Goal: Task Accomplishment & Management: Manage account settings

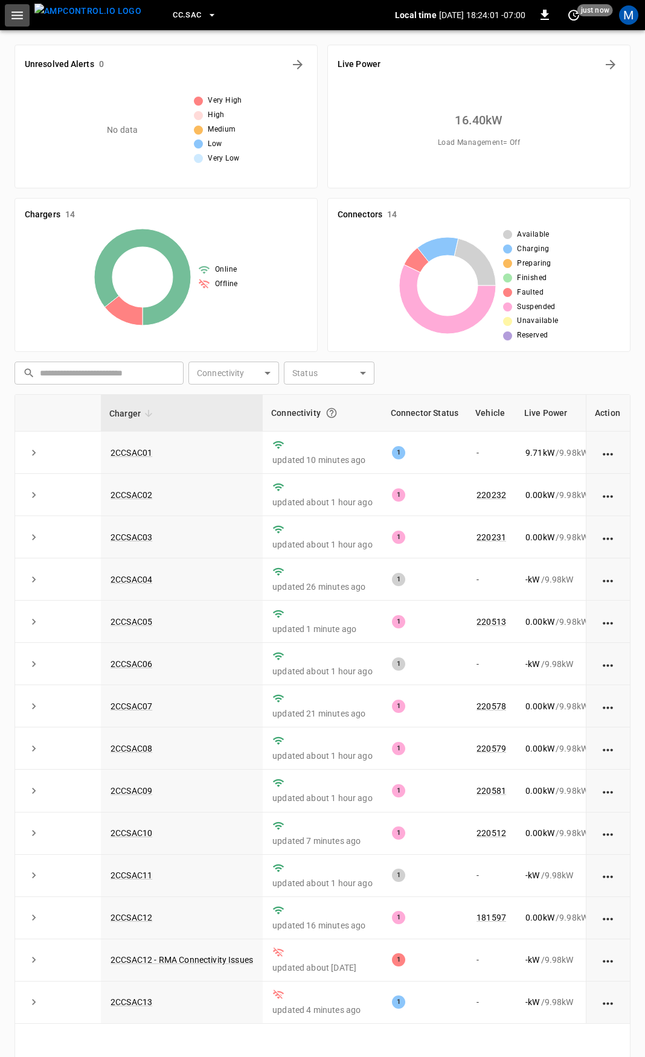
click at [14, 12] on icon "button" at bounding box center [16, 15] width 11 height 8
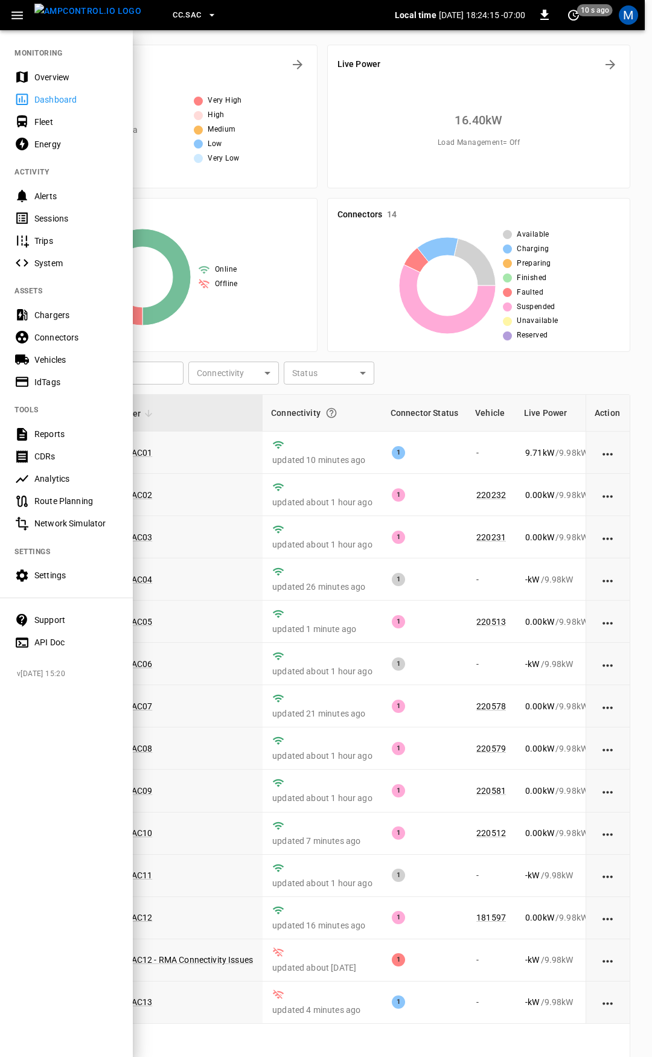
click at [50, 76] on div "Overview" at bounding box center [76, 77] width 84 height 12
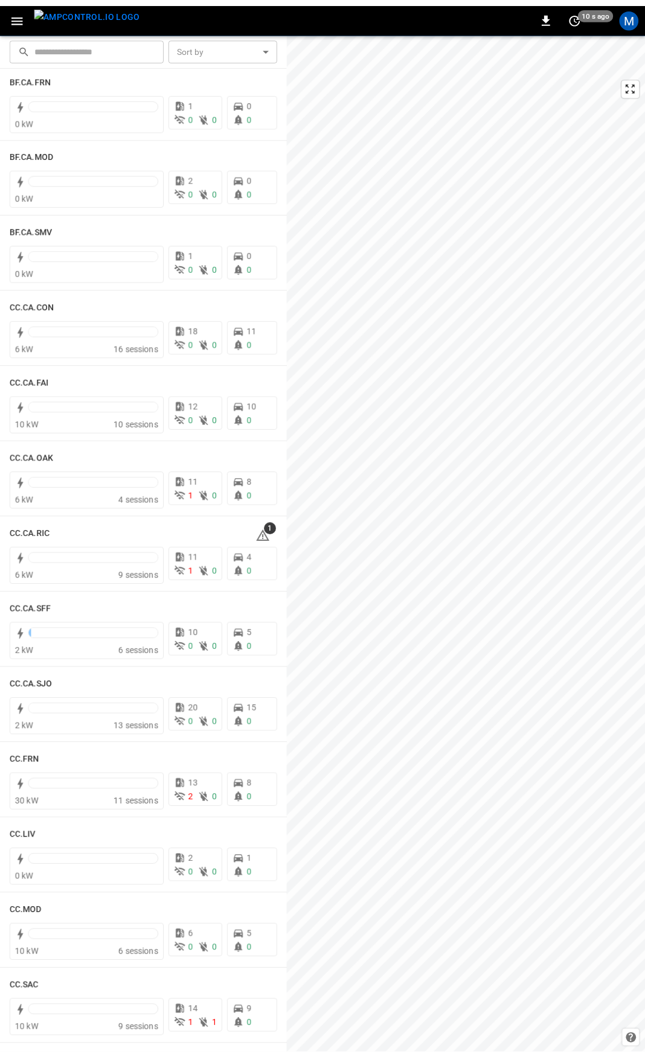
scroll to position [24, 0]
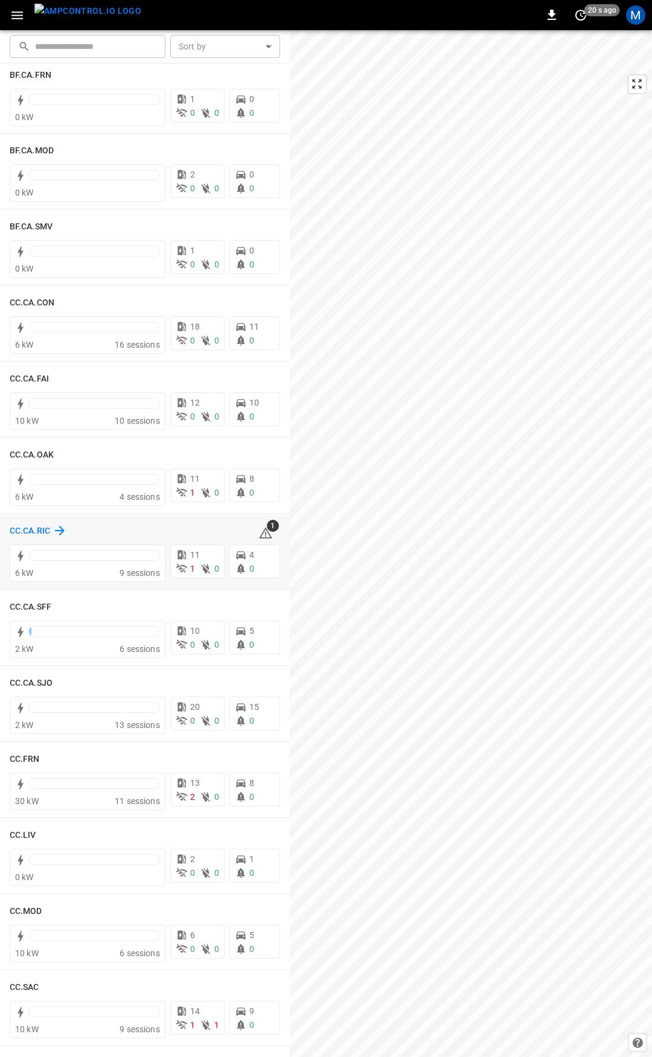
click at [37, 525] on h6 "CC.CA.RIC" at bounding box center [30, 531] width 40 height 13
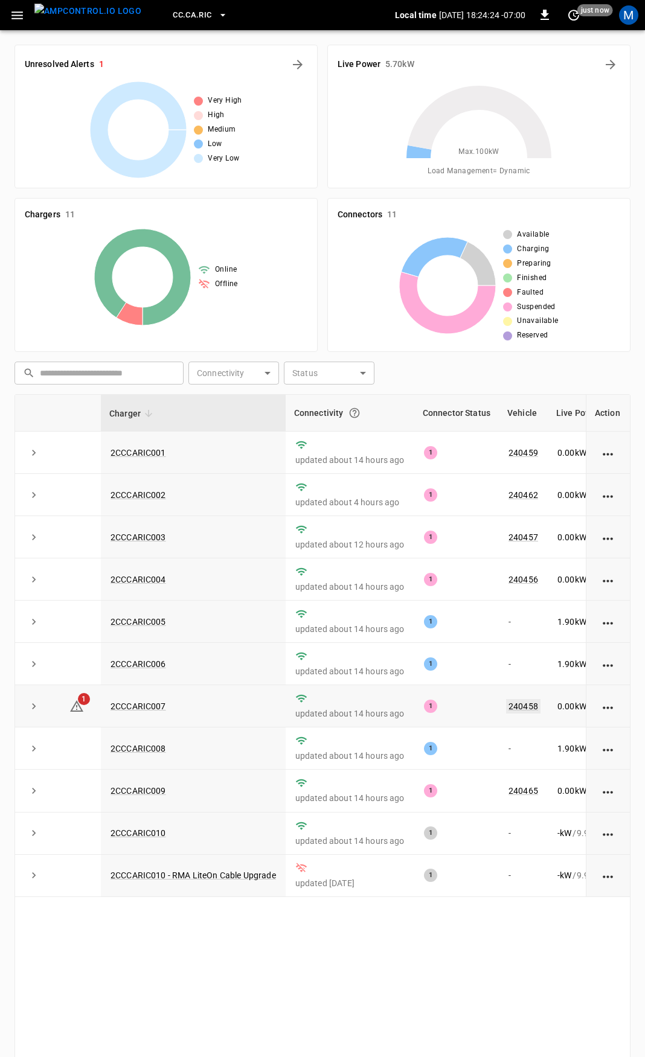
click at [509, 703] on link "240458" at bounding box center [523, 706] width 34 height 14
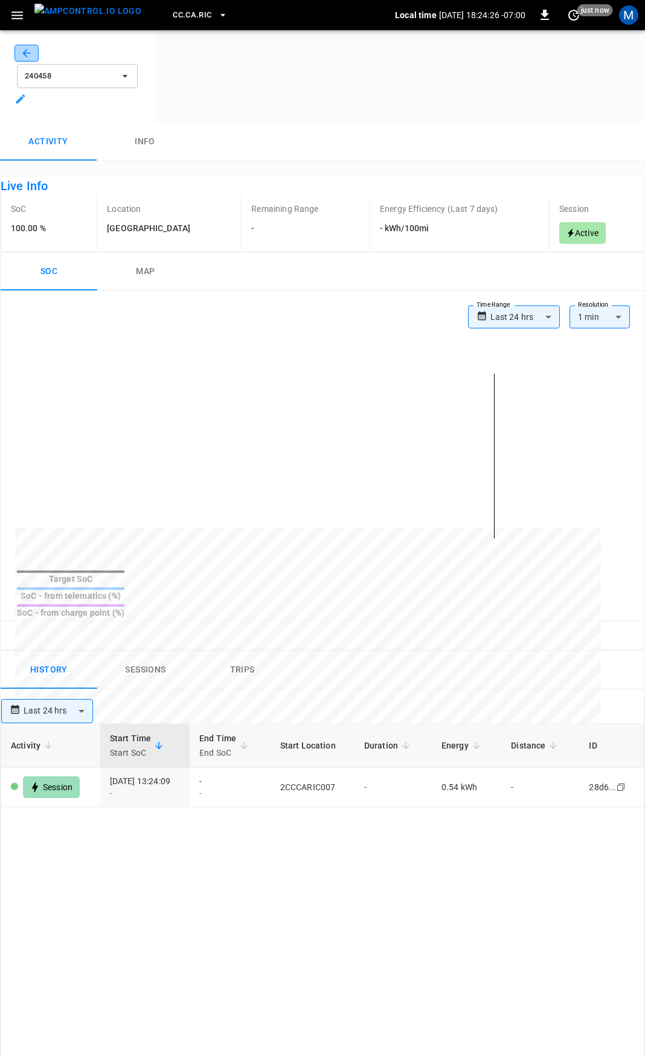
click at [25, 57] on icon "button" at bounding box center [26, 53] width 8 height 8
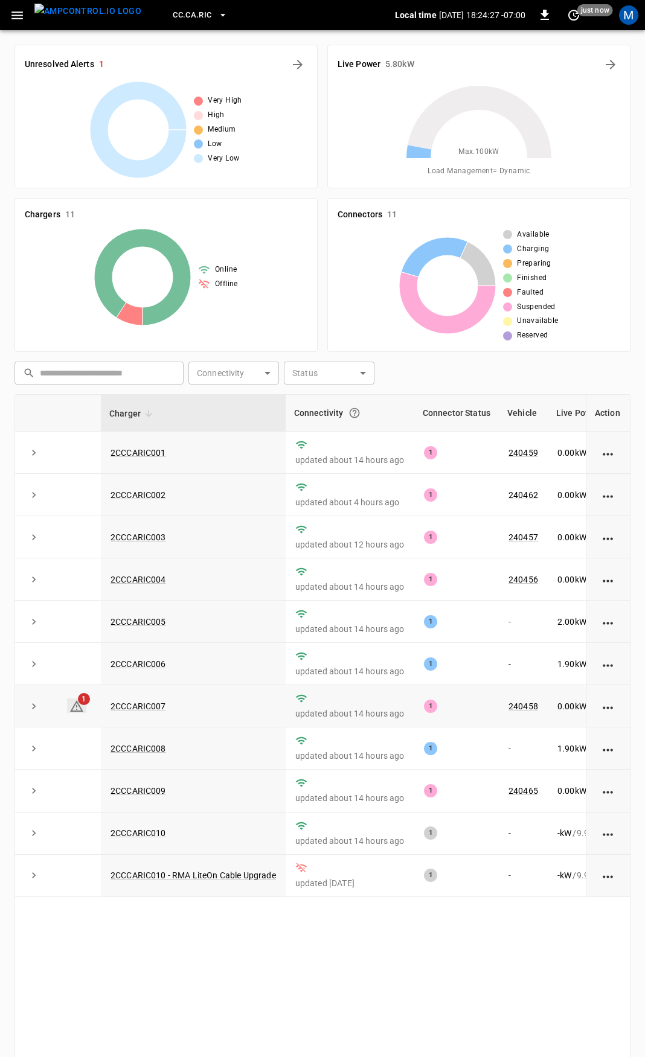
click at [78, 709] on icon at bounding box center [76, 705] width 13 height 11
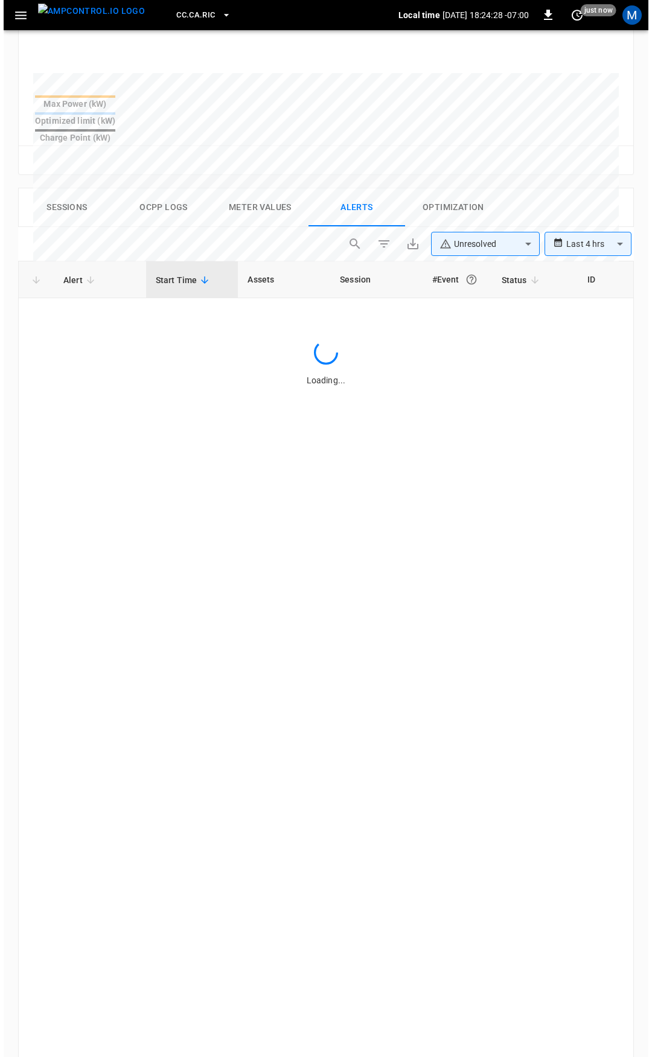
scroll to position [513, 0]
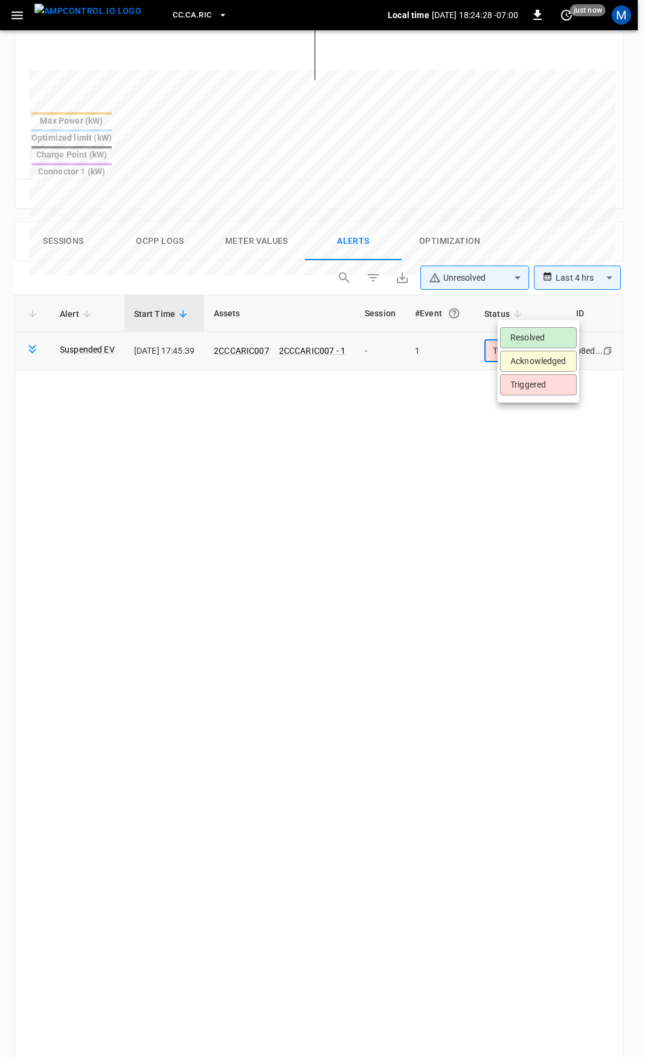
click at [540, 315] on body "**********" at bounding box center [322, 375] width 645 height 1777
click at [550, 341] on li "Resolved" at bounding box center [538, 337] width 77 height 21
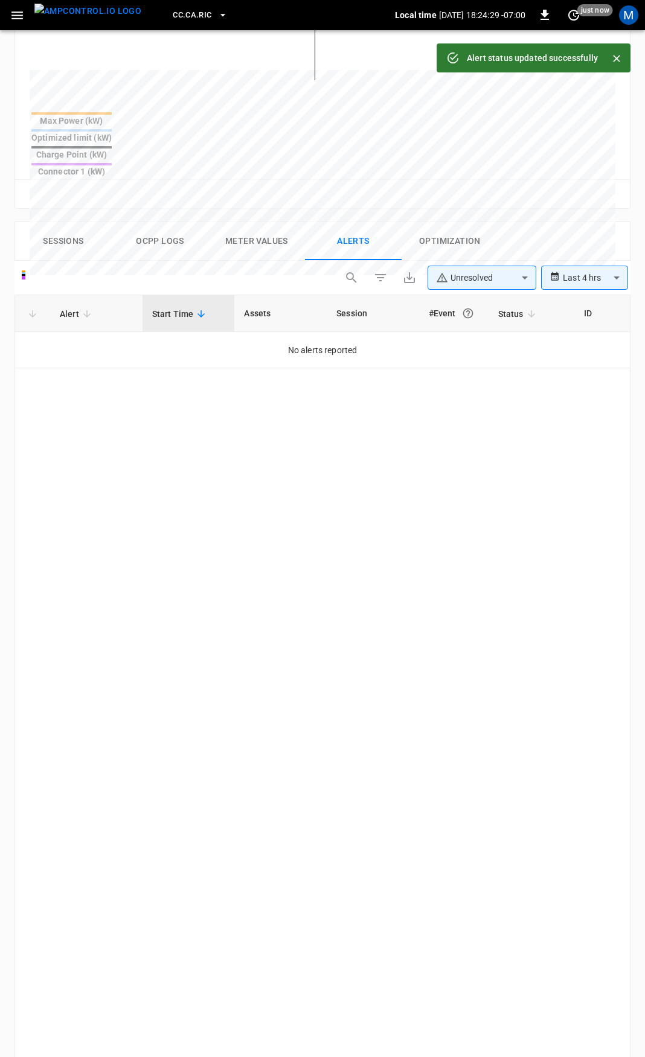
click at [21, 13] on icon "button" at bounding box center [17, 15] width 15 height 15
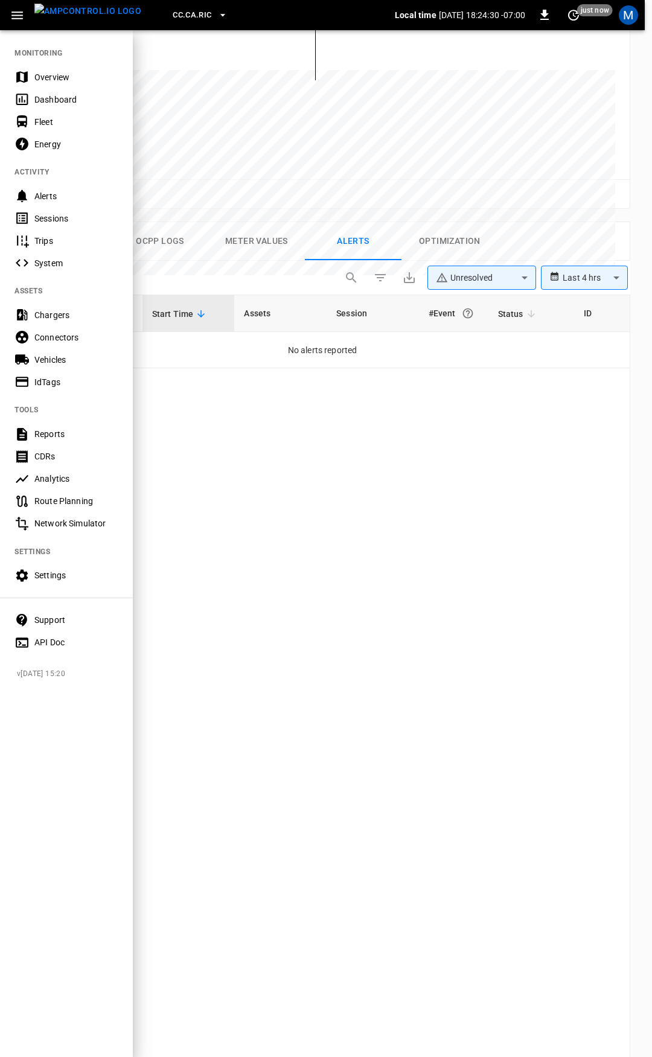
click at [55, 75] on div "Overview" at bounding box center [76, 77] width 84 height 12
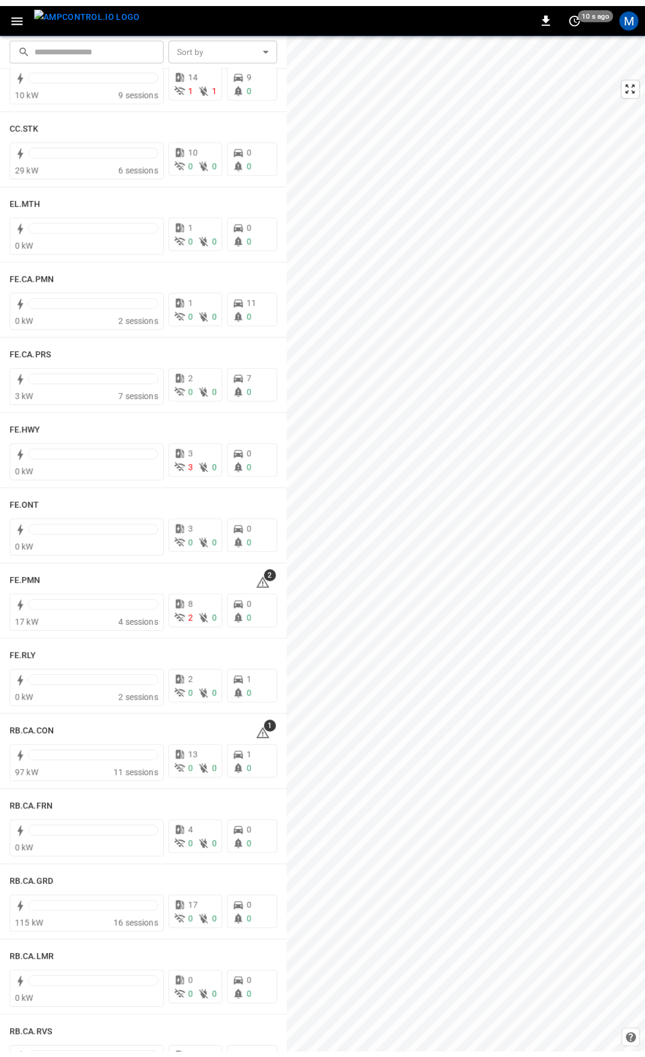
scroll to position [1011, 0]
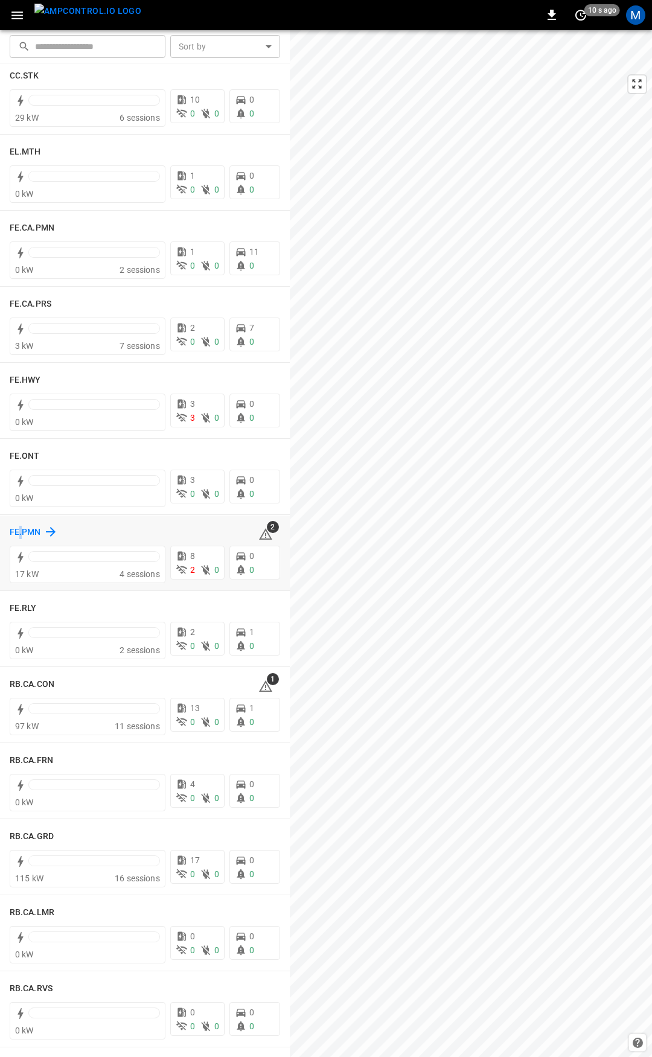
click at [21, 531] on h6 "FE.PMN" at bounding box center [25, 532] width 31 height 13
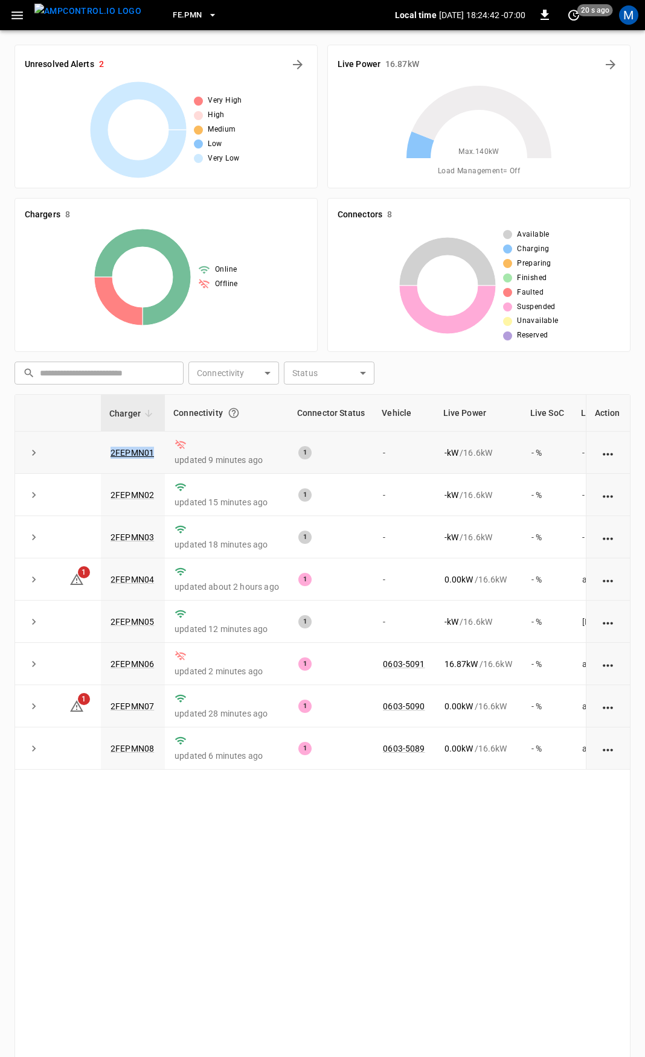
drag, startPoint x: 155, startPoint y: 450, endPoint x: 97, endPoint y: 450, distance: 58.6
click at [97, 450] on tr "2FEPMN01 updated 9 minutes ago 1 - - kW / 16.6 kW - % -" at bounding box center [363, 453] width 696 height 42
copy tr "2FEPMN01"
click at [414, 713] on link "0603-5090" at bounding box center [403, 706] width 46 height 14
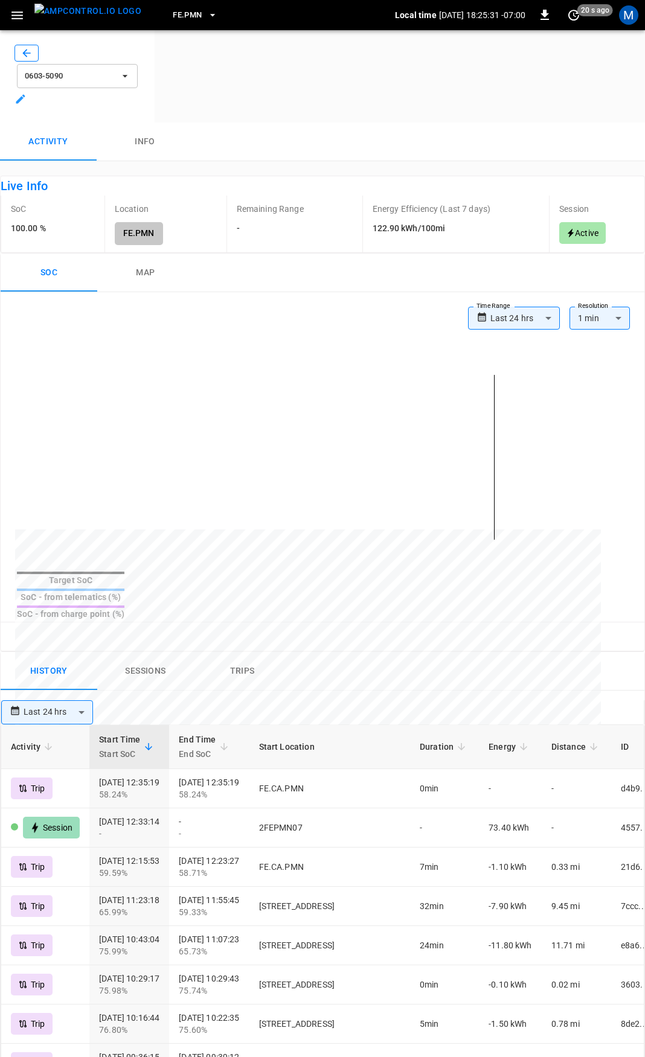
click at [22, 56] on icon "button" at bounding box center [27, 53] width 12 height 12
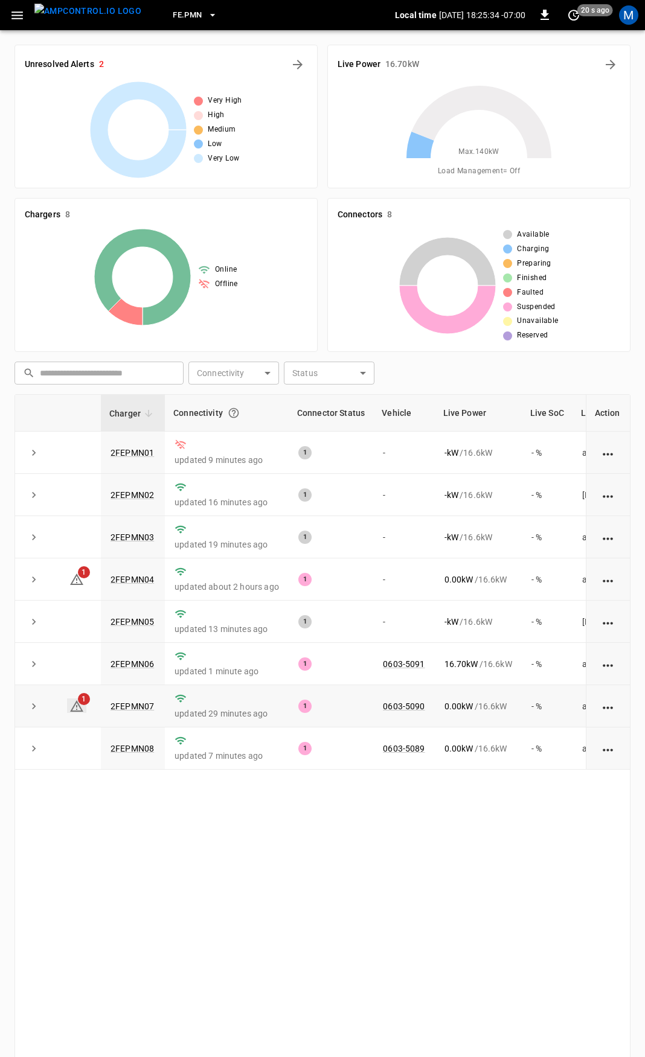
click at [82, 711] on icon at bounding box center [76, 706] width 14 height 14
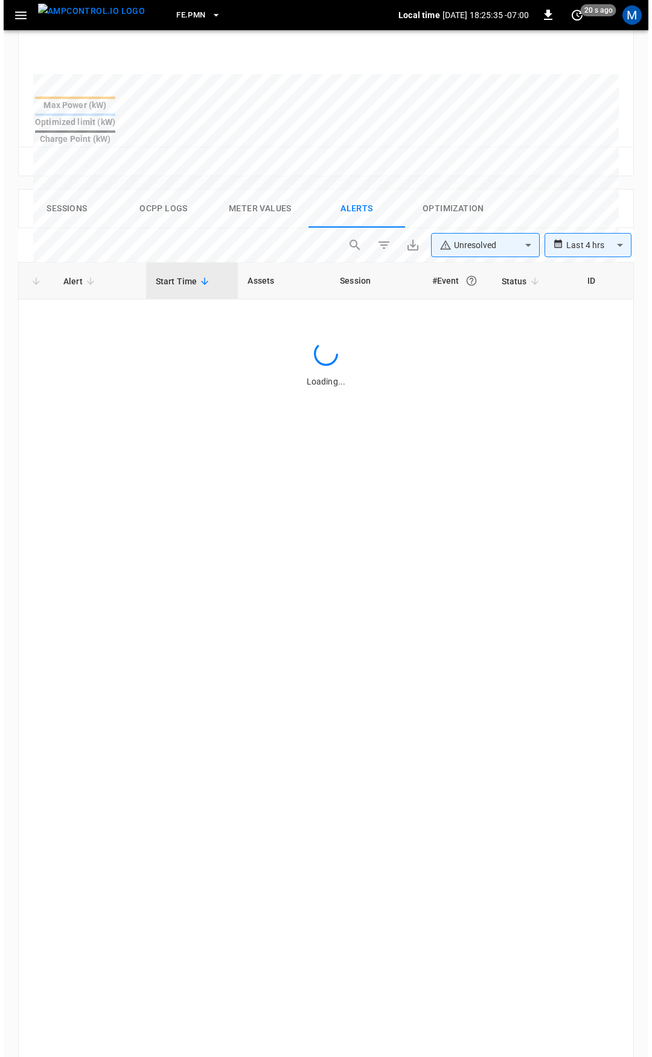
scroll to position [514, 0]
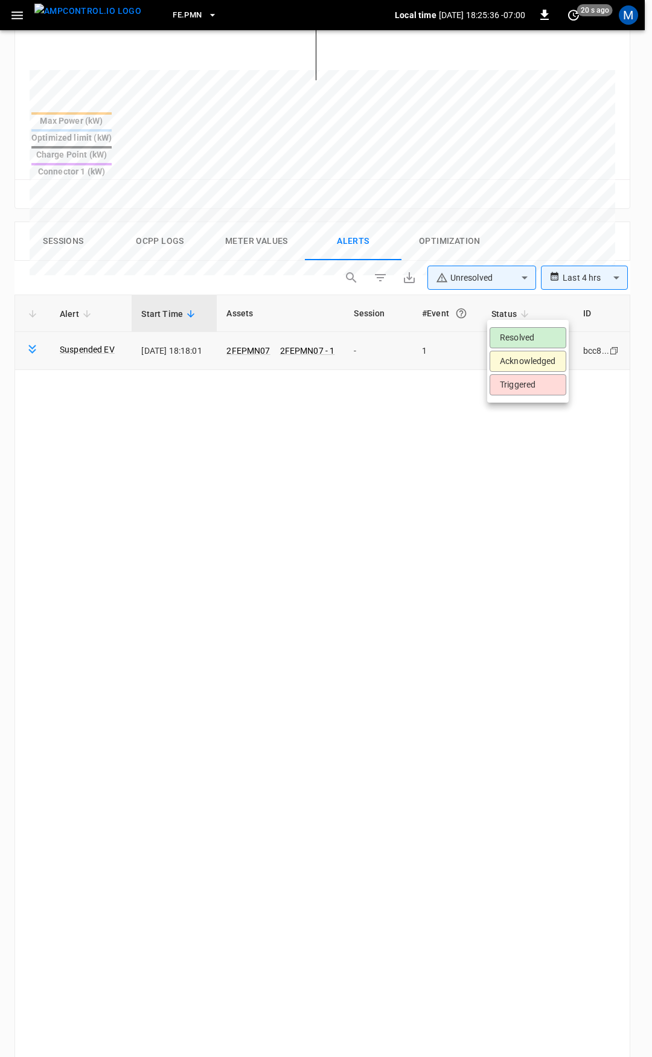
click at [519, 308] on body "**********" at bounding box center [326, 375] width 652 height 1778
drag, startPoint x: 527, startPoint y: 342, endPoint x: 508, endPoint y: 333, distance: 21.1
click at [527, 341] on li "Resolved" at bounding box center [528, 337] width 77 height 21
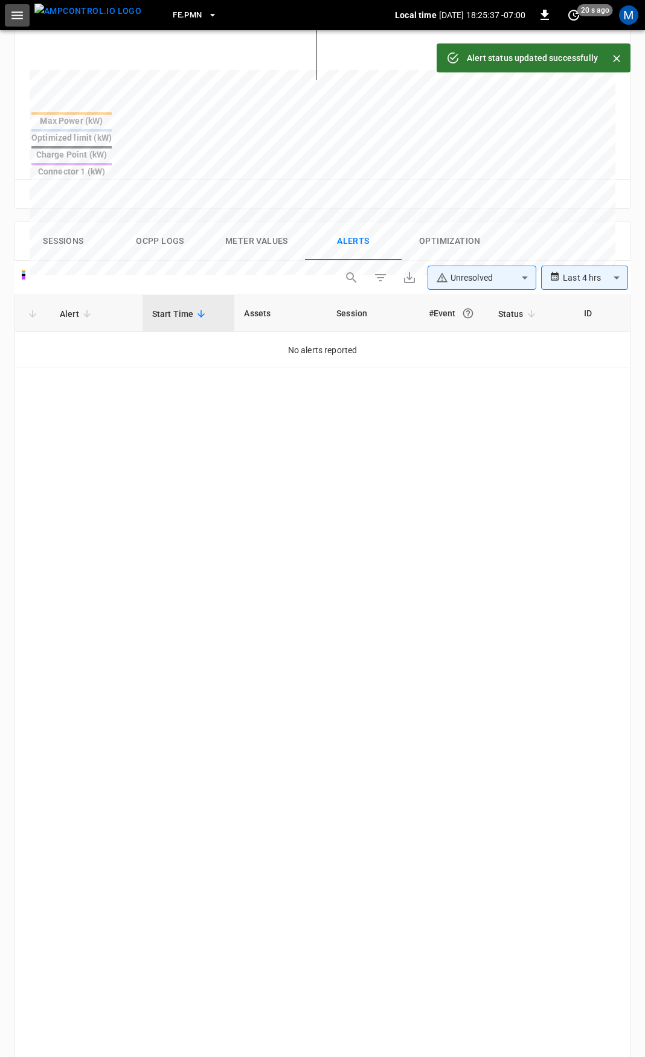
click at [24, 16] on icon "button" at bounding box center [17, 15] width 15 height 15
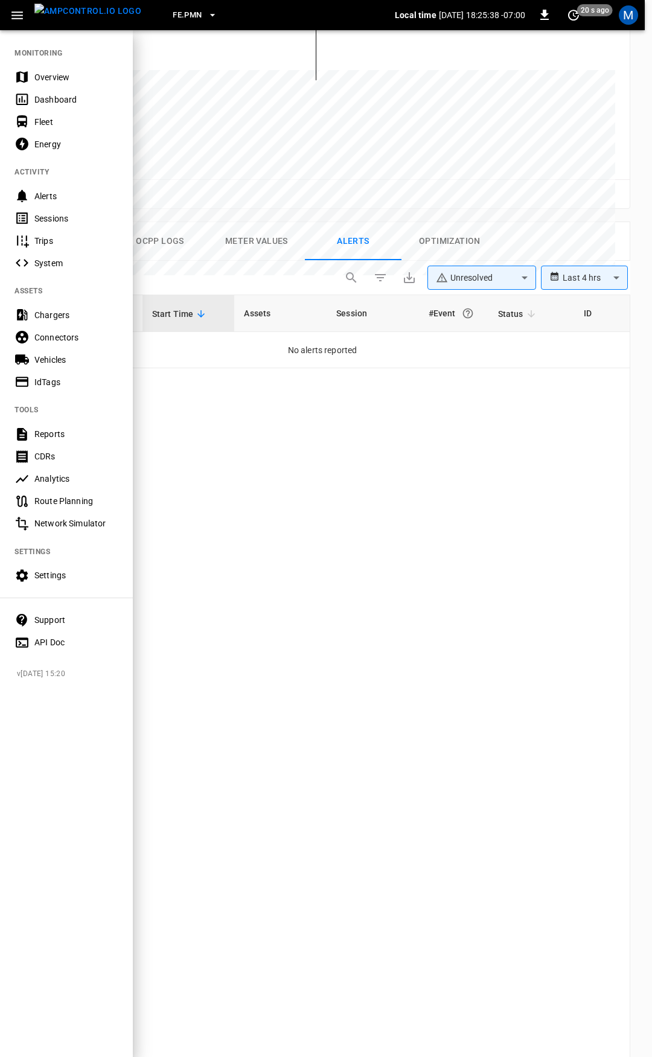
click at [66, 69] on div "Overview" at bounding box center [66, 77] width 133 height 22
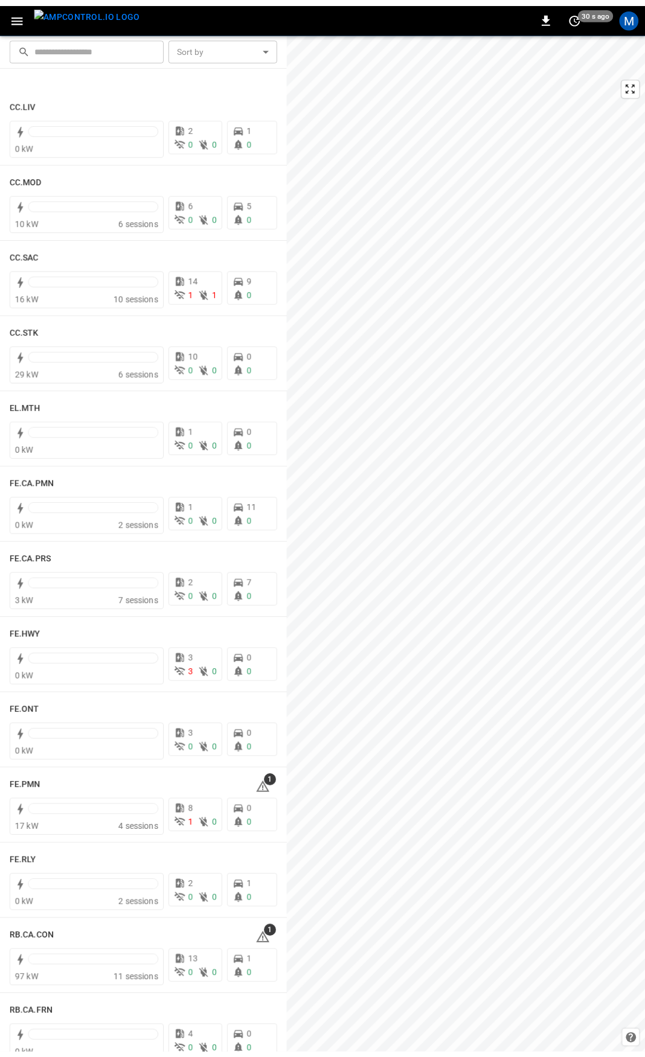
scroll to position [943, 0]
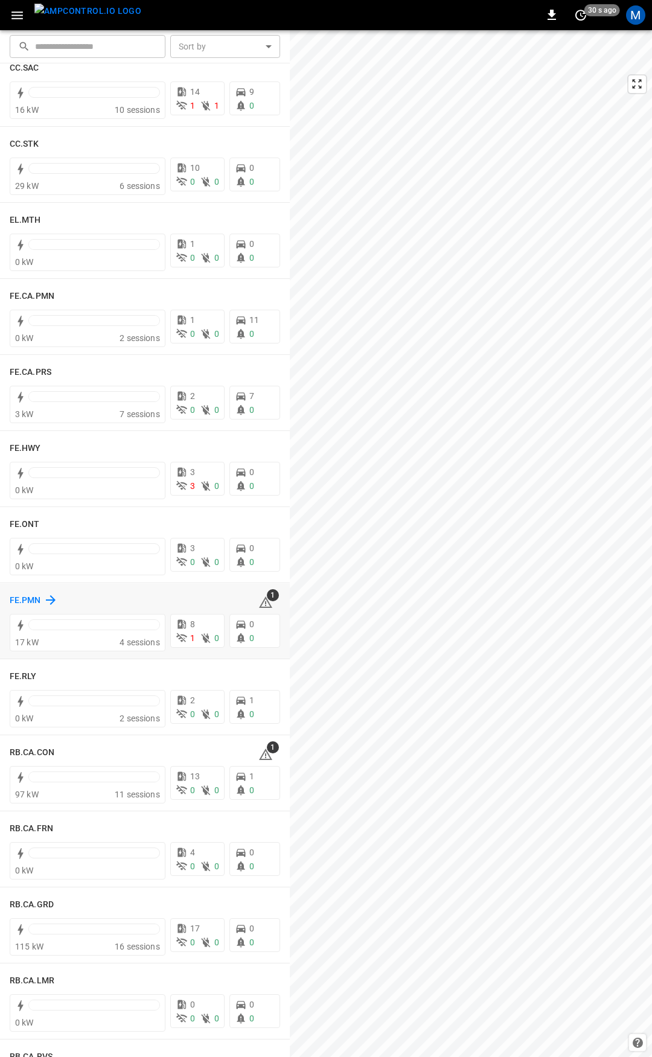
click at [24, 599] on h6 "FE.PMN" at bounding box center [25, 600] width 31 height 13
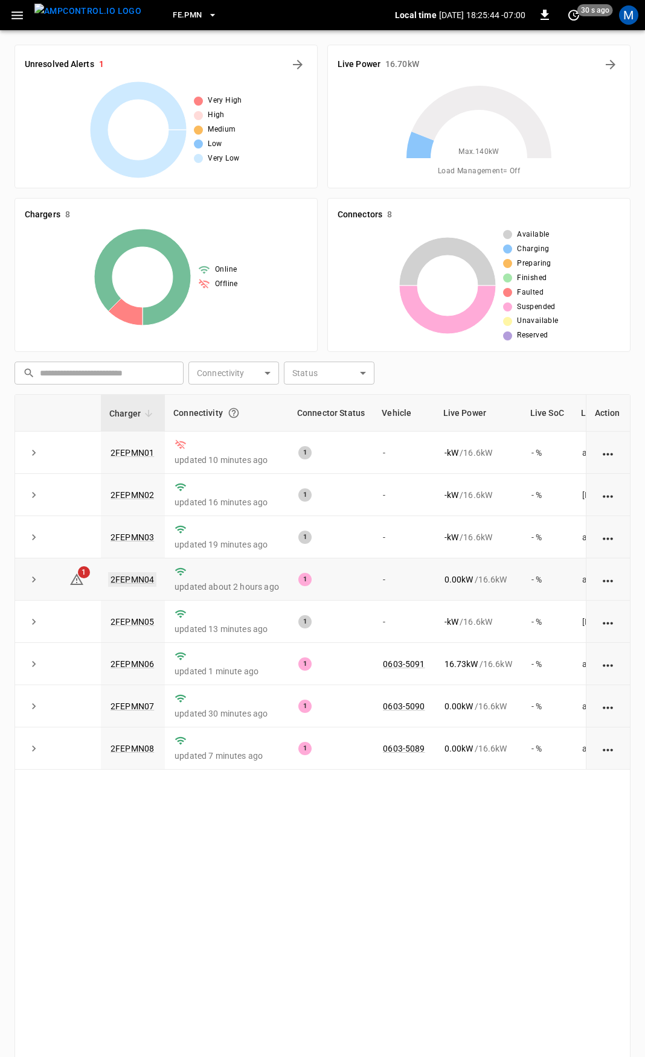
click at [124, 583] on link "2FEPMN04" at bounding box center [132, 579] width 48 height 14
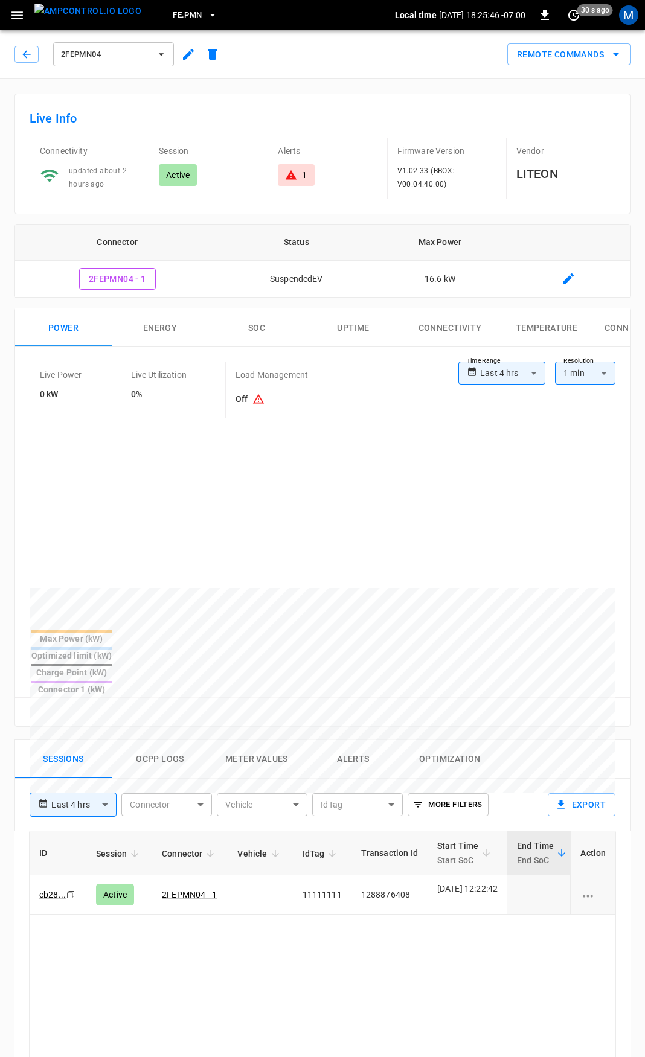
click at [292, 182] on div "1" at bounding box center [296, 175] width 36 height 22
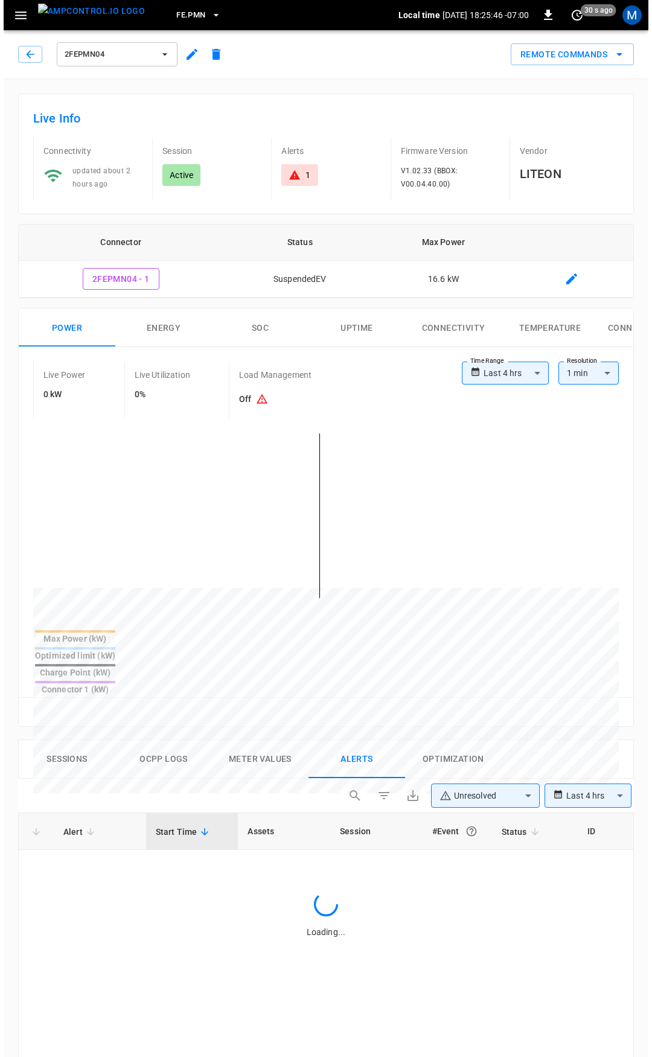
scroll to position [519, 0]
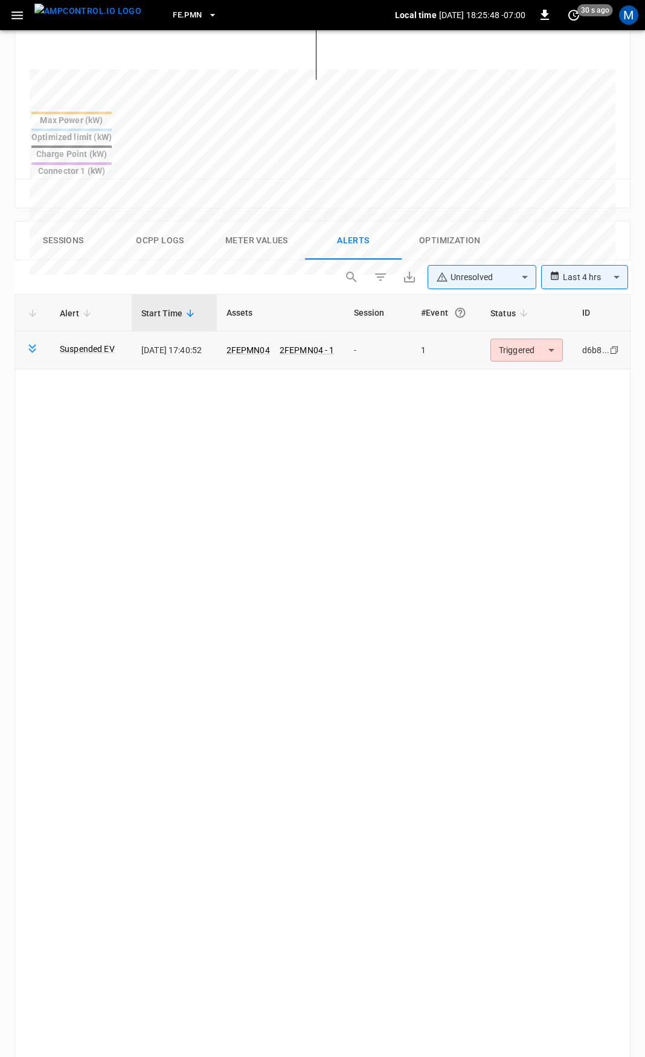
click at [539, 313] on body "**********" at bounding box center [322, 372] width 645 height 1782
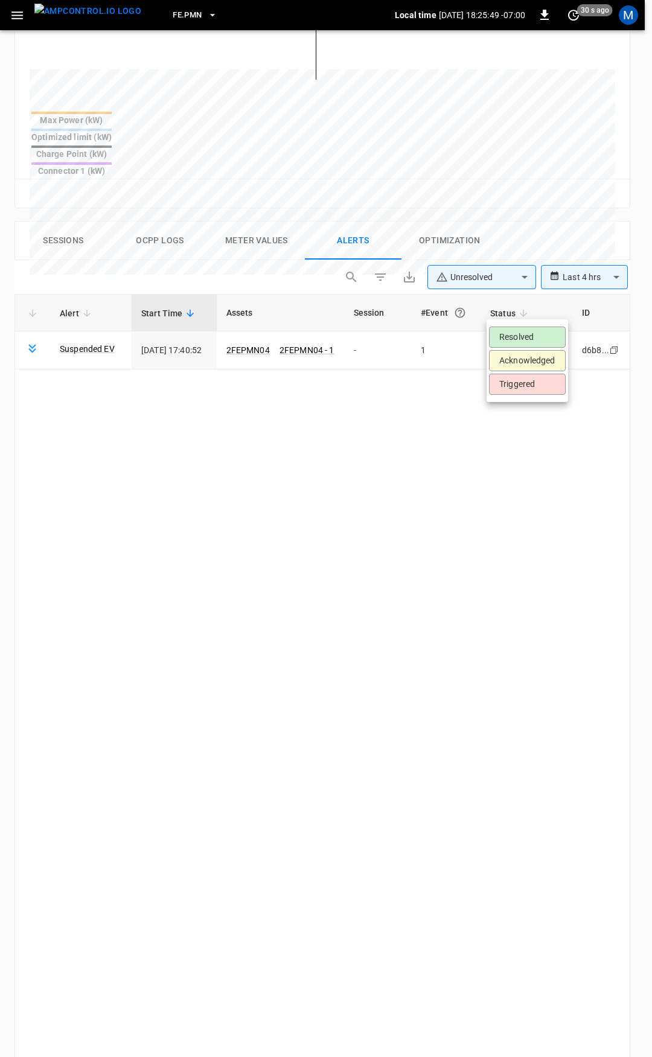
click at [525, 338] on li "Resolved" at bounding box center [527, 337] width 77 height 21
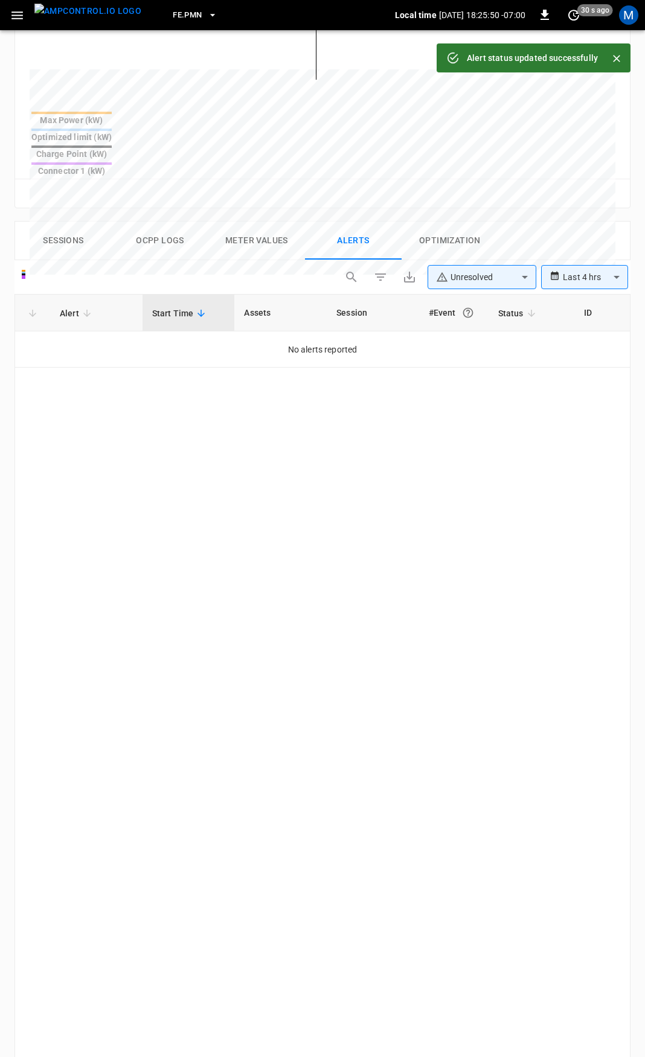
click at [17, 14] on icon "button" at bounding box center [16, 15] width 11 height 8
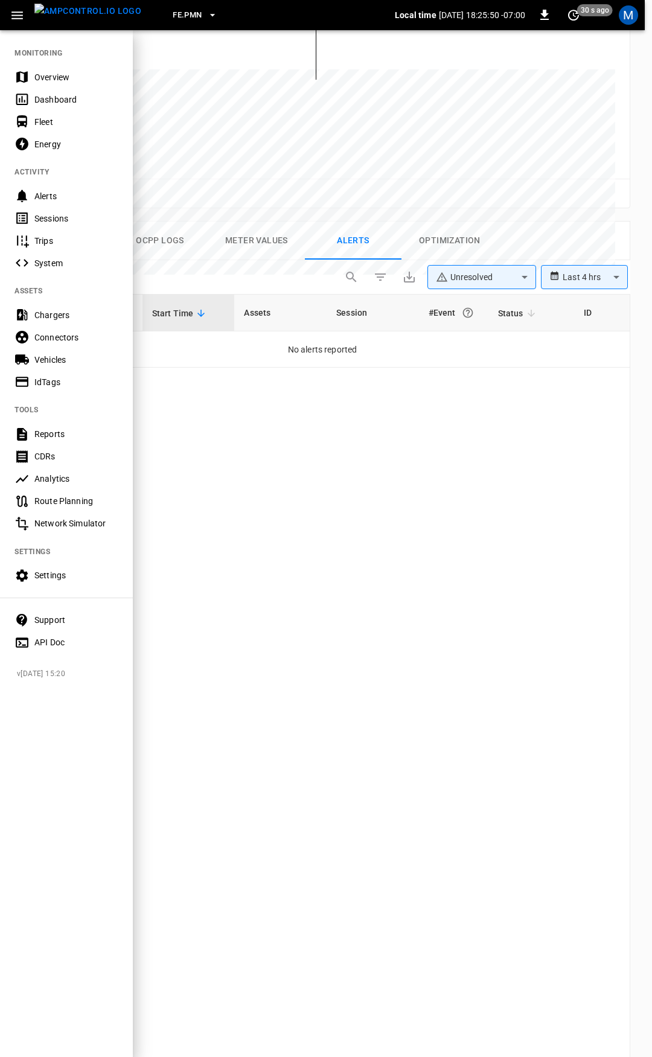
click at [56, 72] on div "Overview" at bounding box center [76, 77] width 84 height 12
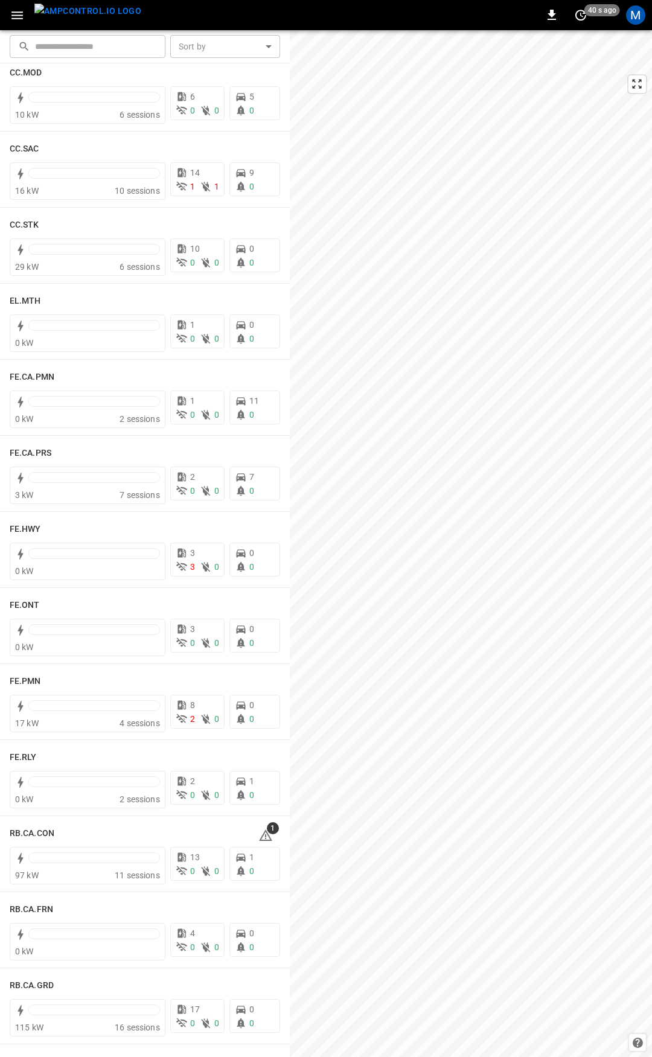
scroll to position [876, 0]
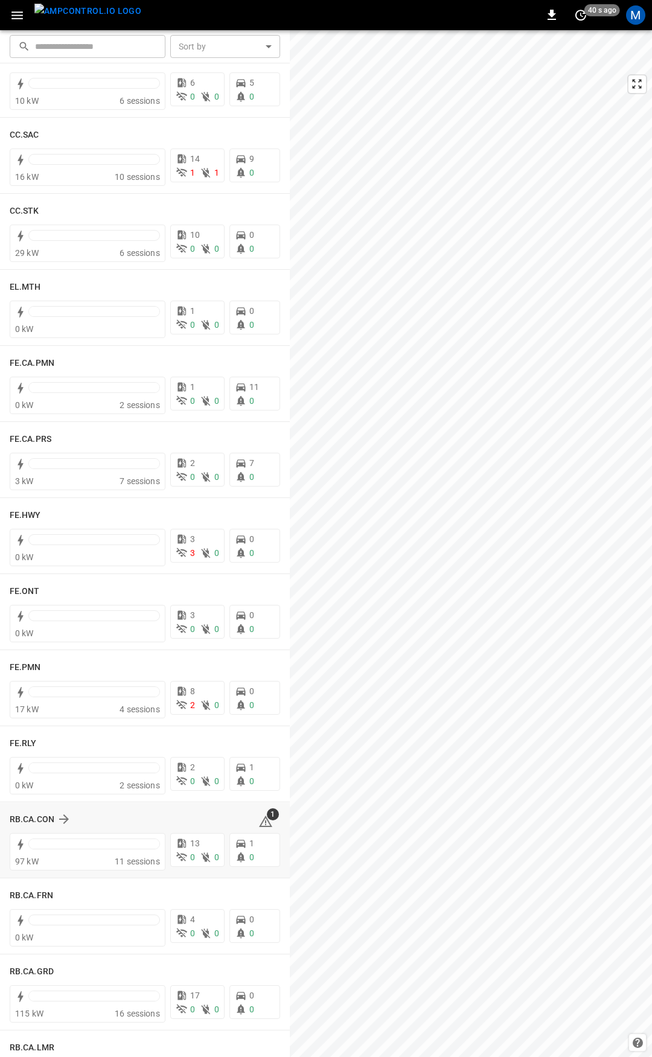
click at [261, 820] on icon at bounding box center [265, 821] width 13 height 11
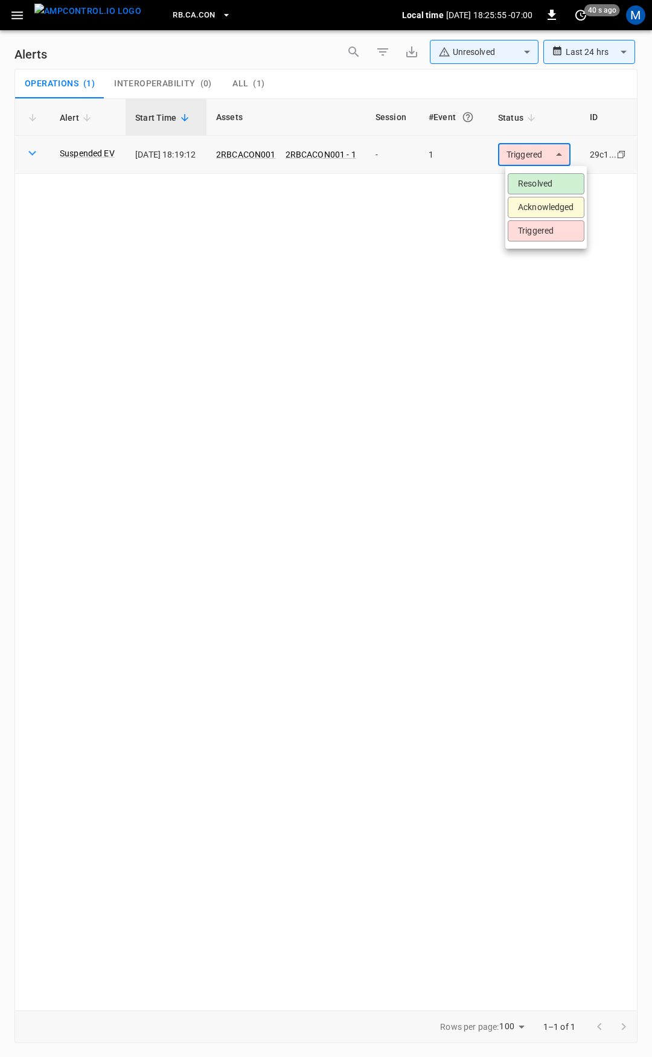
click at [552, 152] on body "**********" at bounding box center [326, 526] width 652 height 1053
click at [546, 185] on li "Resolved" at bounding box center [546, 183] width 77 height 21
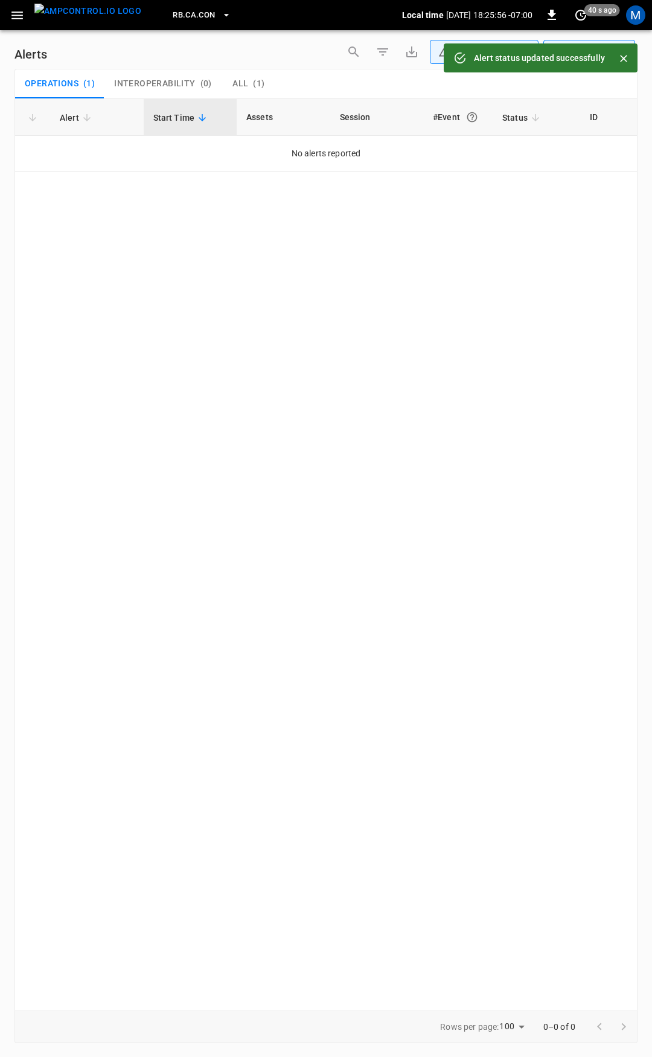
click at [16, 21] on icon "button" at bounding box center [17, 15] width 15 height 15
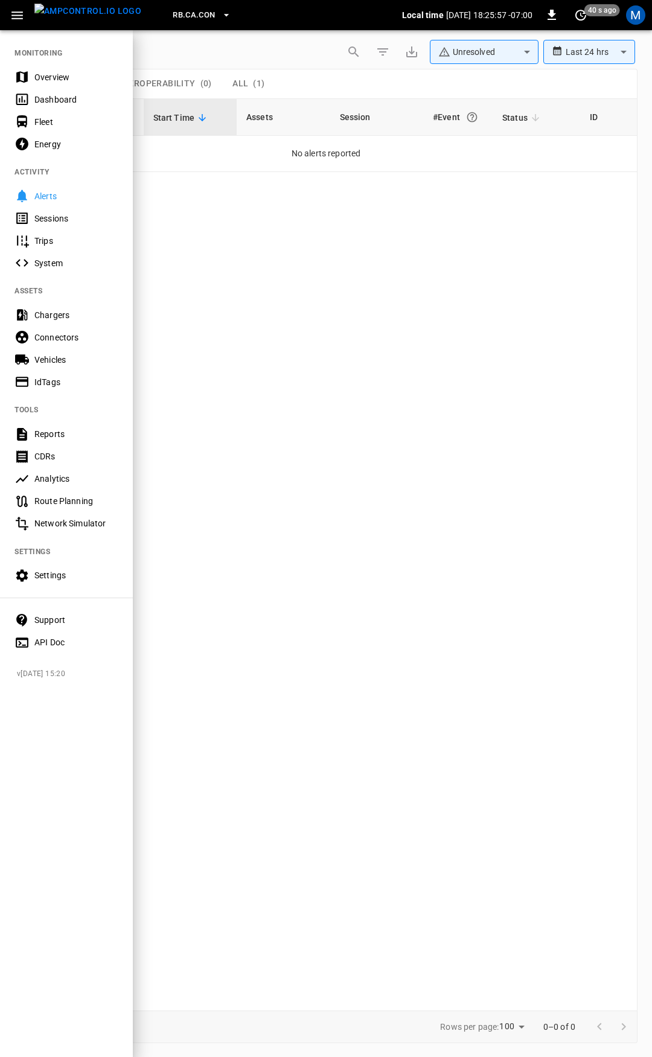
click at [61, 75] on div "Overview" at bounding box center [76, 77] width 84 height 12
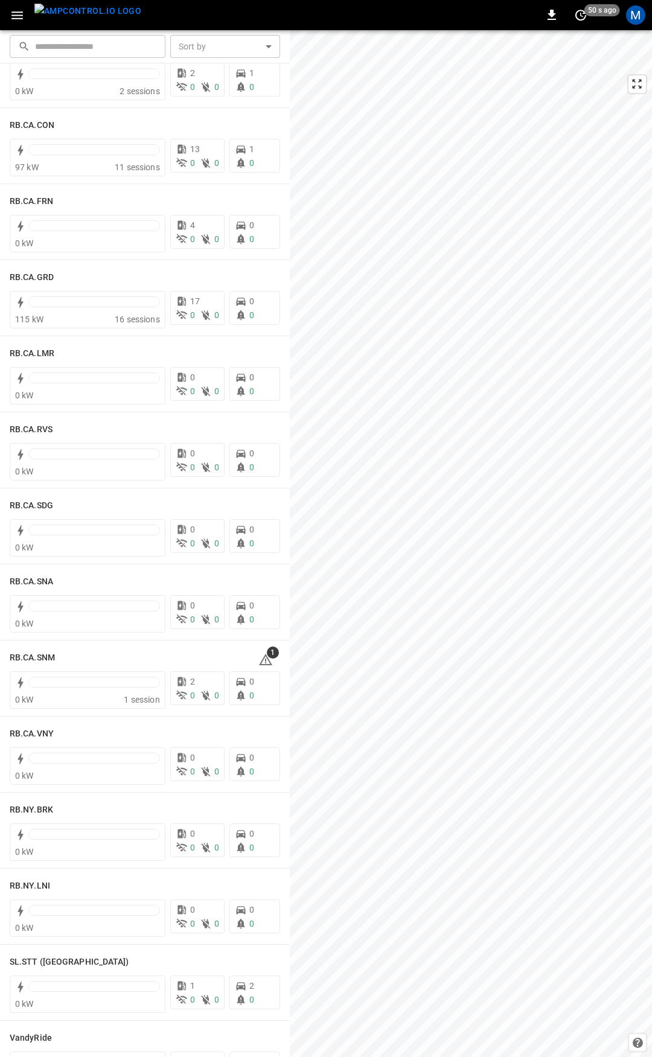
scroll to position [1622, 0]
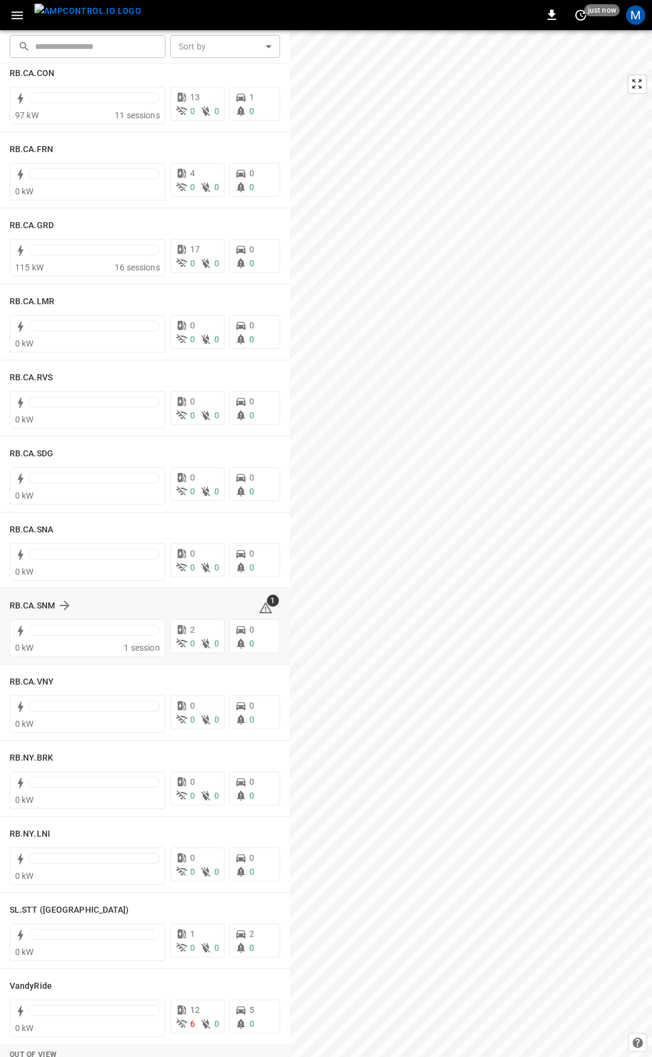
click at [258, 609] on icon at bounding box center [265, 608] width 14 height 14
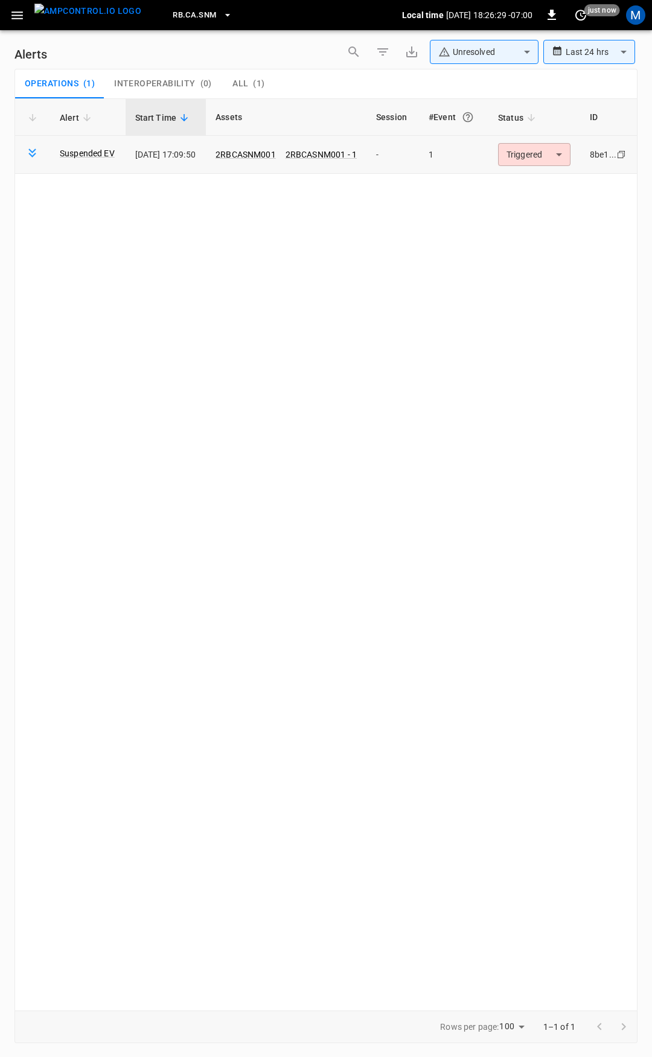
click at [549, 156] on body "**********" at bounding box center [326, 526] width 652 height 1053
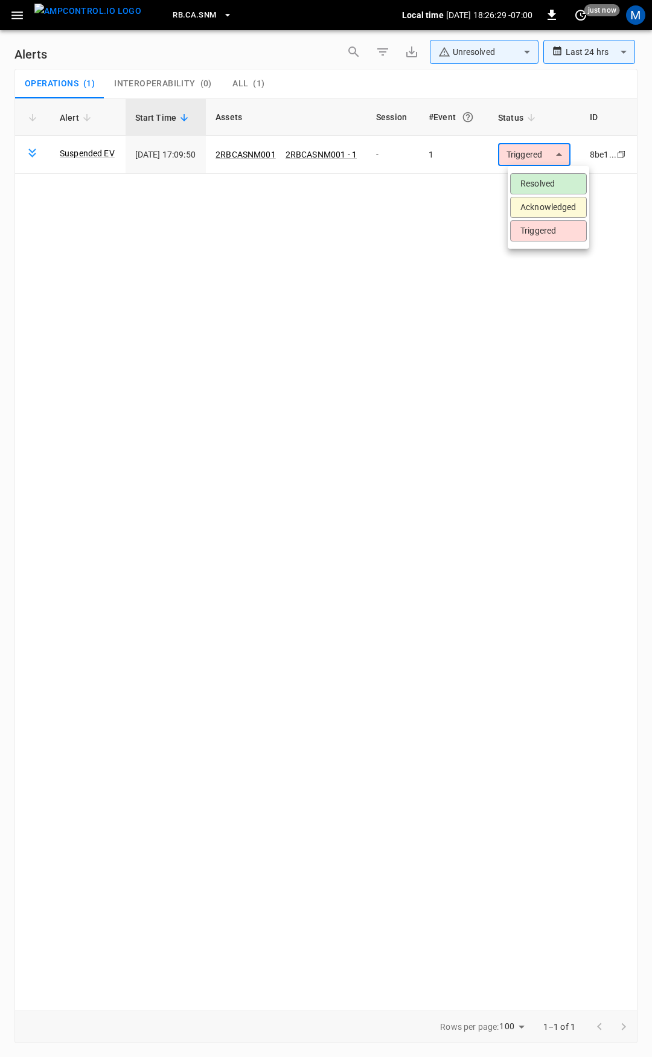
click at [544, 173] on ul "Resolved Acknowledged Triggered" at bounding box center [549, 207] width 82 height 83
click at [544, 179] on li "Resolved" at bounding box center [548, 183] width 77 height 21
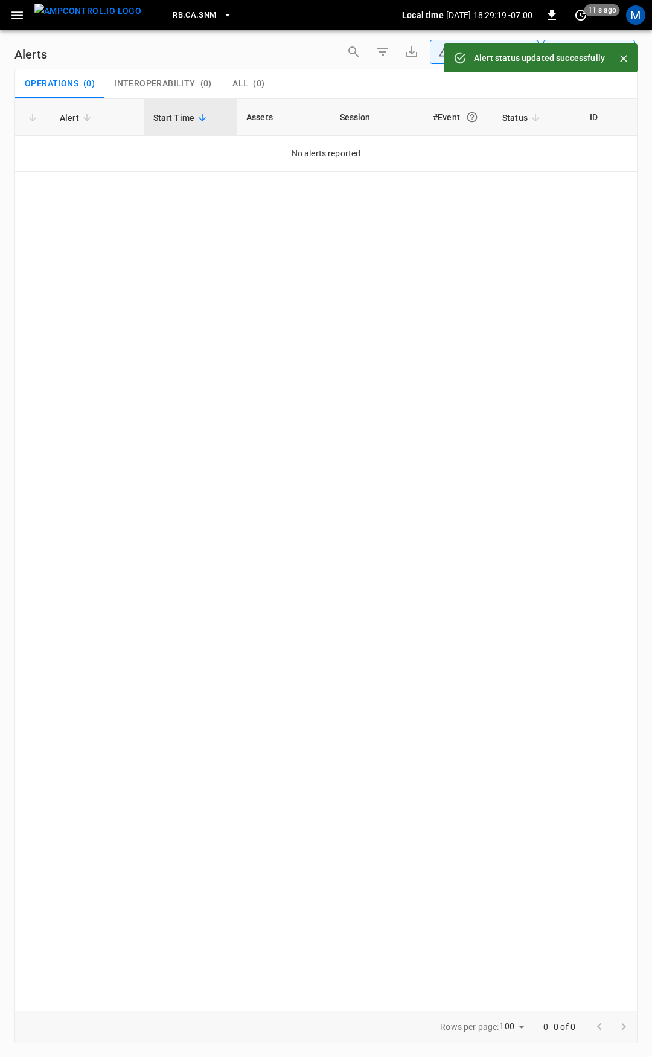
click at [22, 21] on icon "button" at bounding box center [17, 15] width 15 height 15
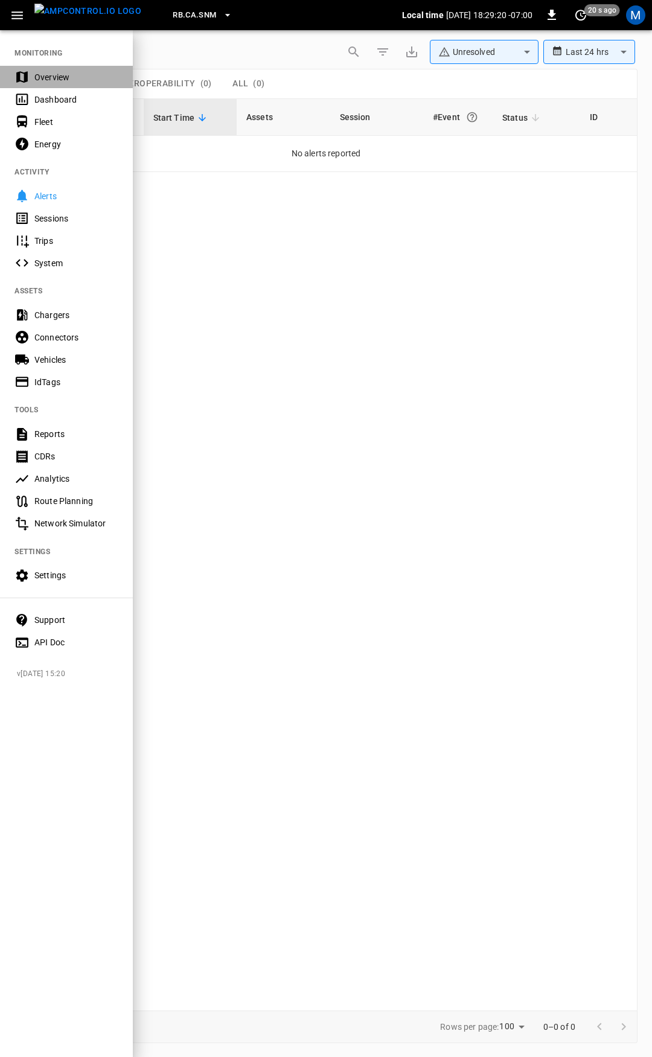
click at [53, 79] on div "Overview" at bounding box center [76, 77] width 84 height 12
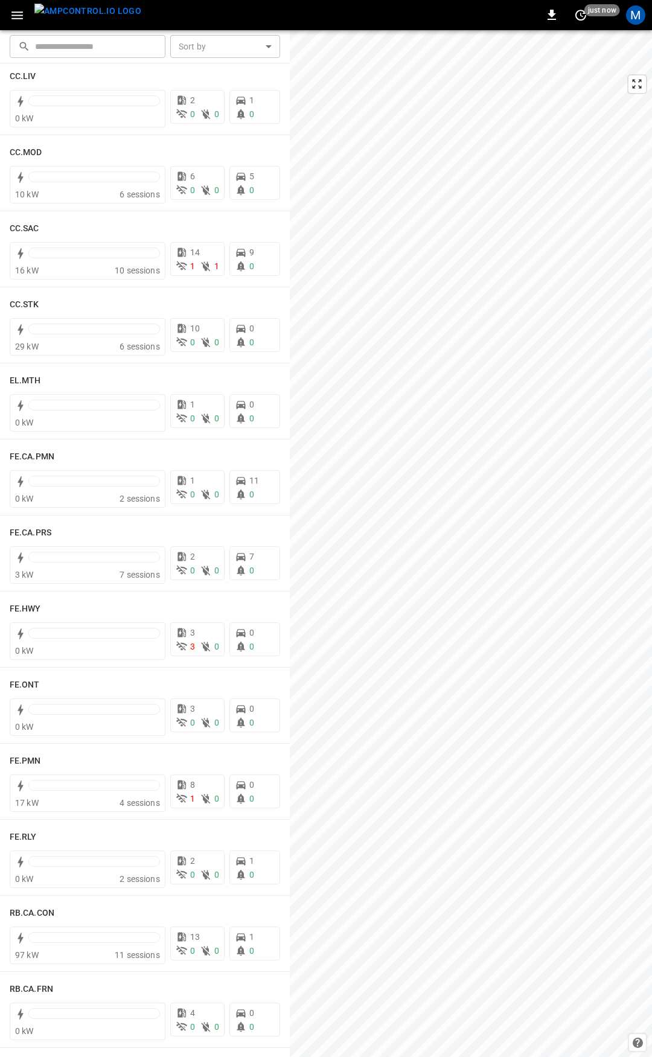
scroll to position [926, 0]
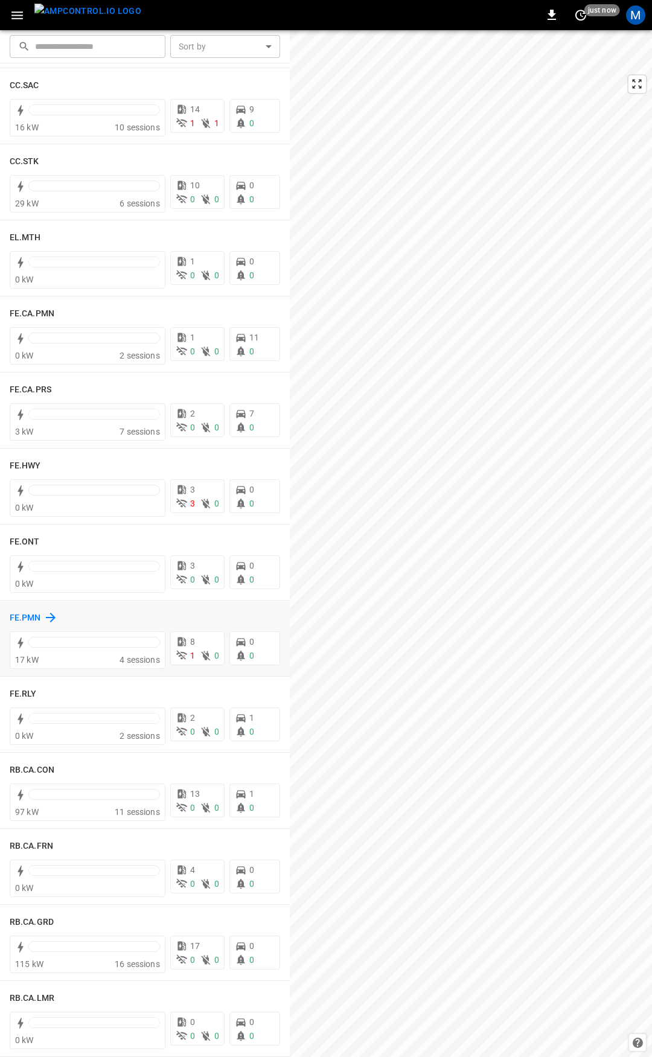
click at [22, 618] on h6 "FE.PMN" at bounding box center [25, 618] width 31 height 13
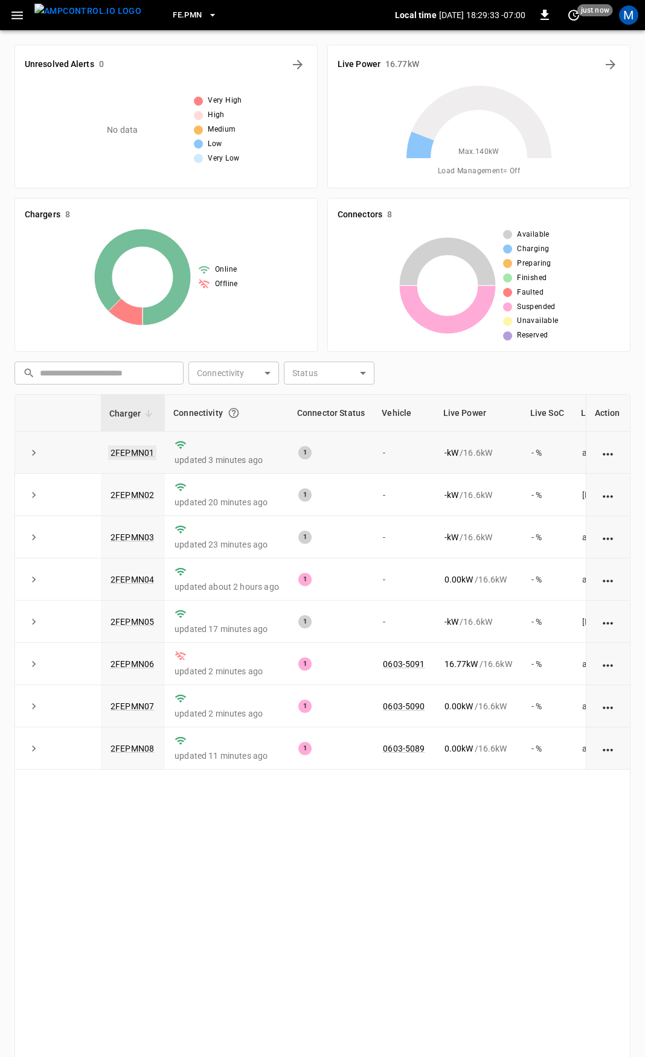
click at [141, 453] on link "2FEPMN01" at bounding box center [132, 453] width 48 height 14
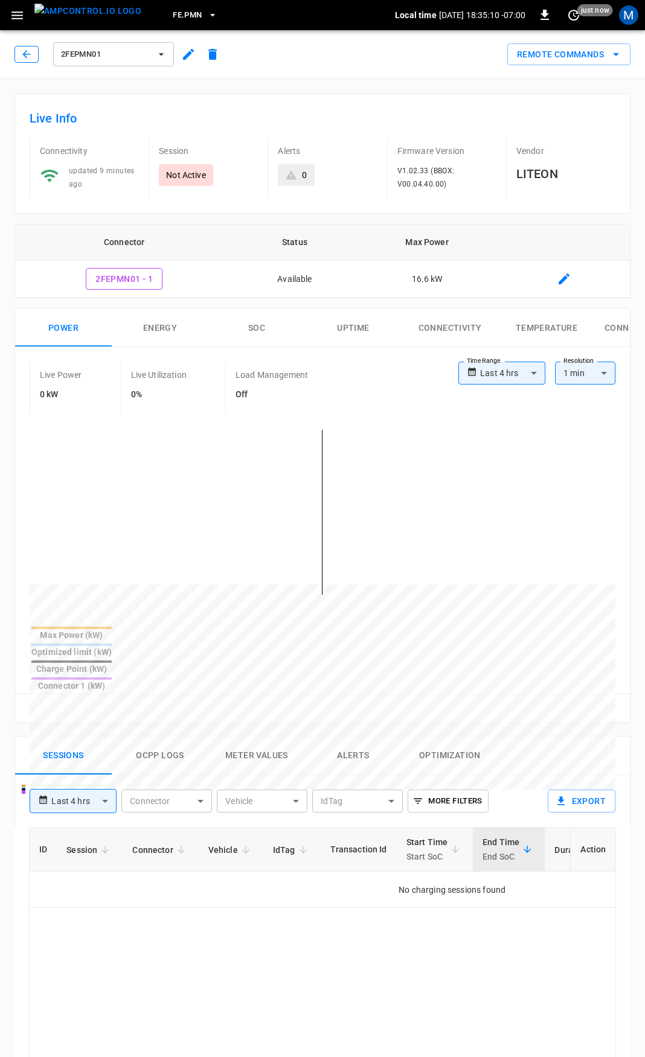
click at [28, 56] on icon "button" at bounding box center [27, 54] width 12 height 12
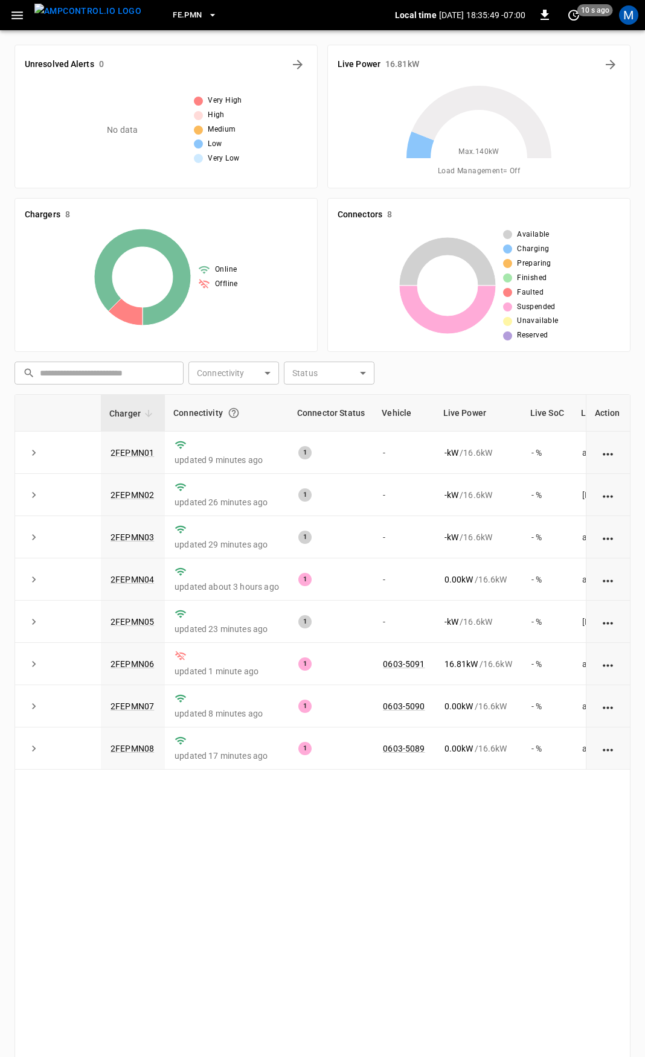
click at [13, 10] on icon "button" at bounding box center [17, 15] width 15 height 15
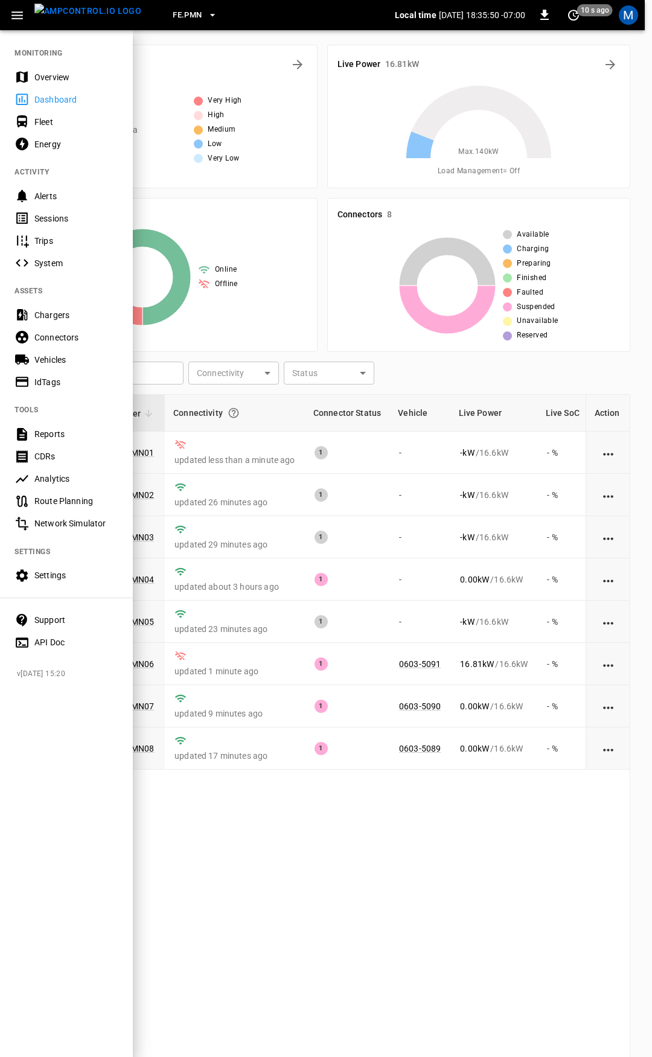
click at [55, 72] on div "Overview" at bounding box center [76, 77] width 84 height 12
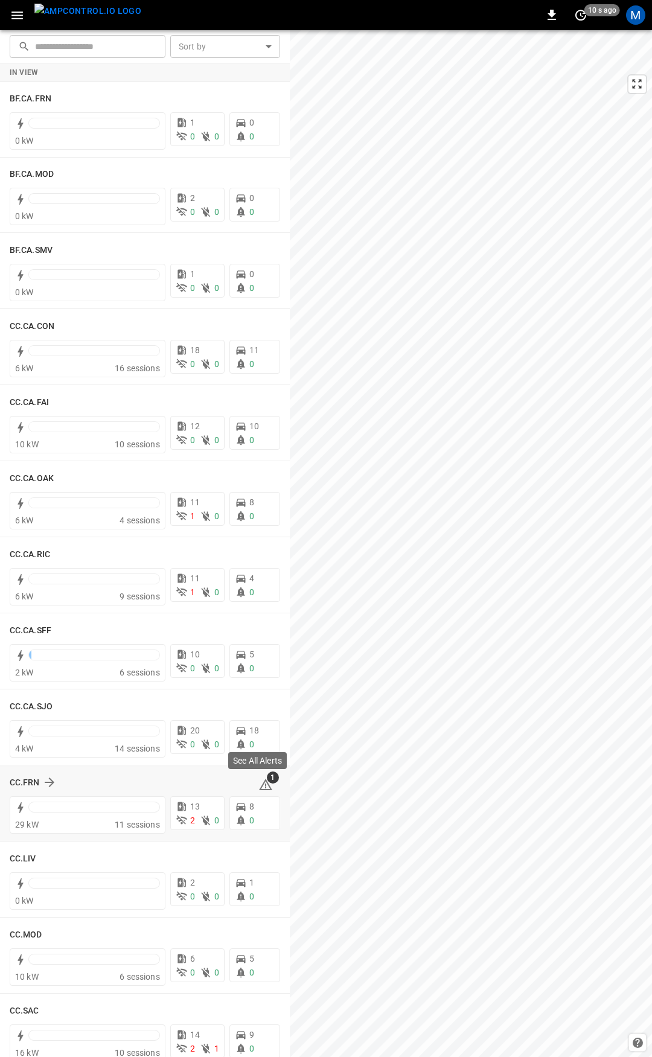
click at [263, 789] on icon at bounding box center [265, 784] width 13 height 11
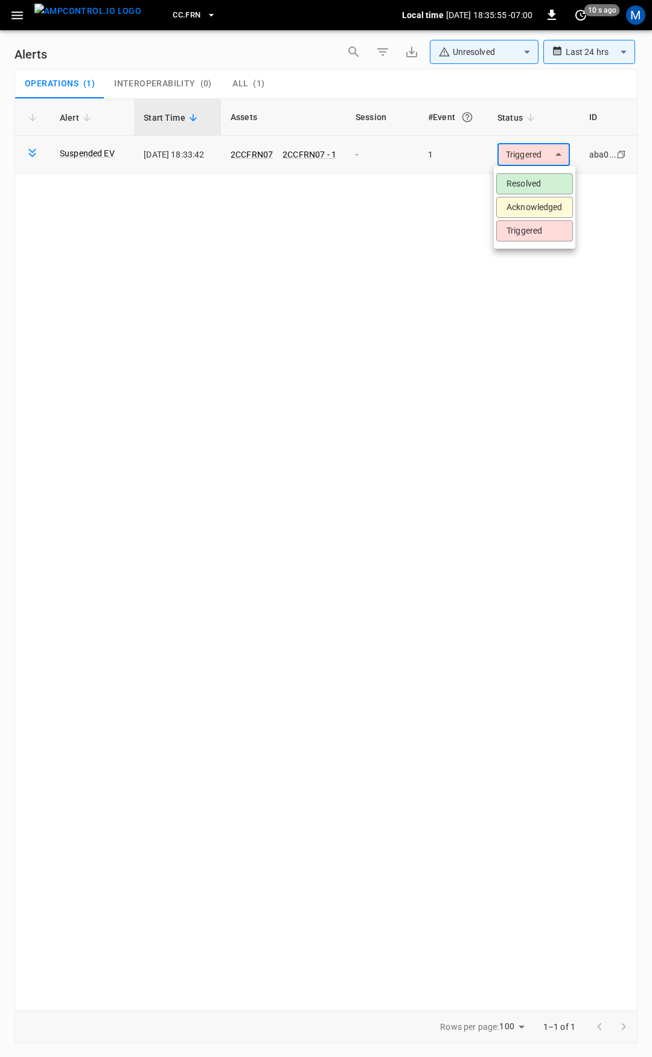
click at [527, 156] on body "**********" at bounding box center [326, 526] width 652 height 1053
click at [534, 184] on li "Resolved" at bounding box center [534, 183] width 77 height 21
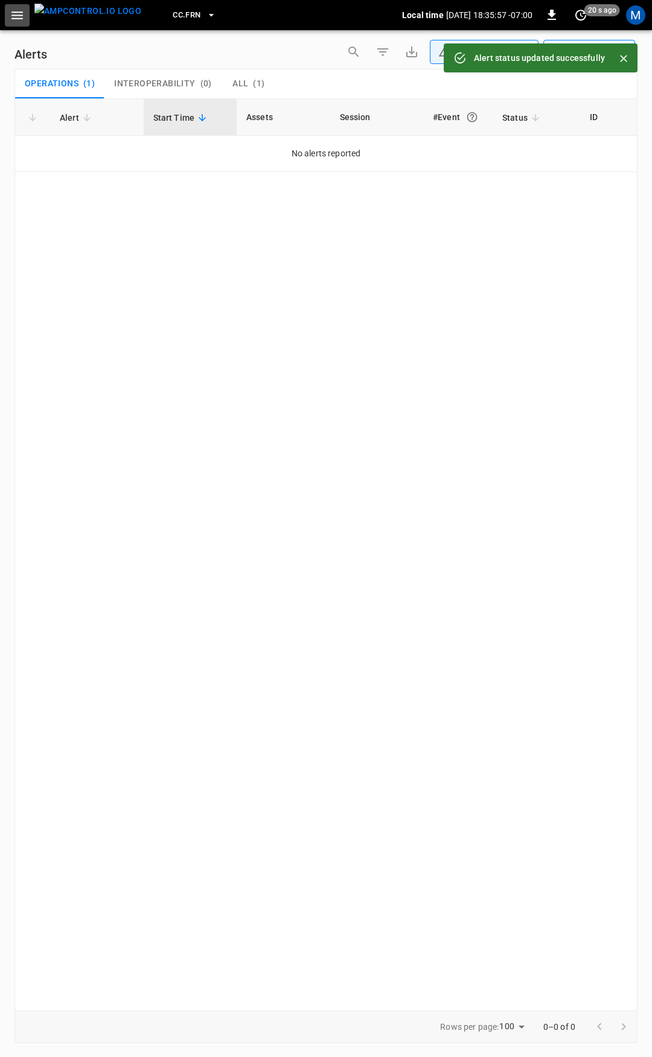
drag, startPoint x: 11, startPoint y: 19, endPoint x: 12, endPoint y: 25, distance: 6.2
click at [11, 20] on icon "button" at bounding box center [17, 15] width 15 height 15
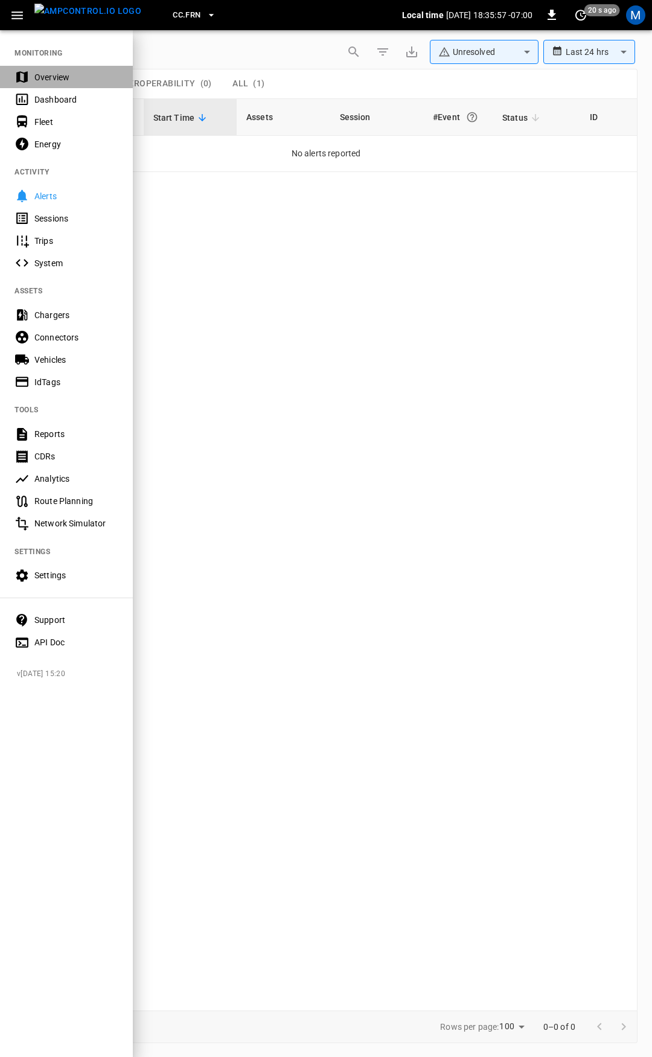
click at [57, 77] on div "Overview" at bounding box center [76, 77] width 84 height 12
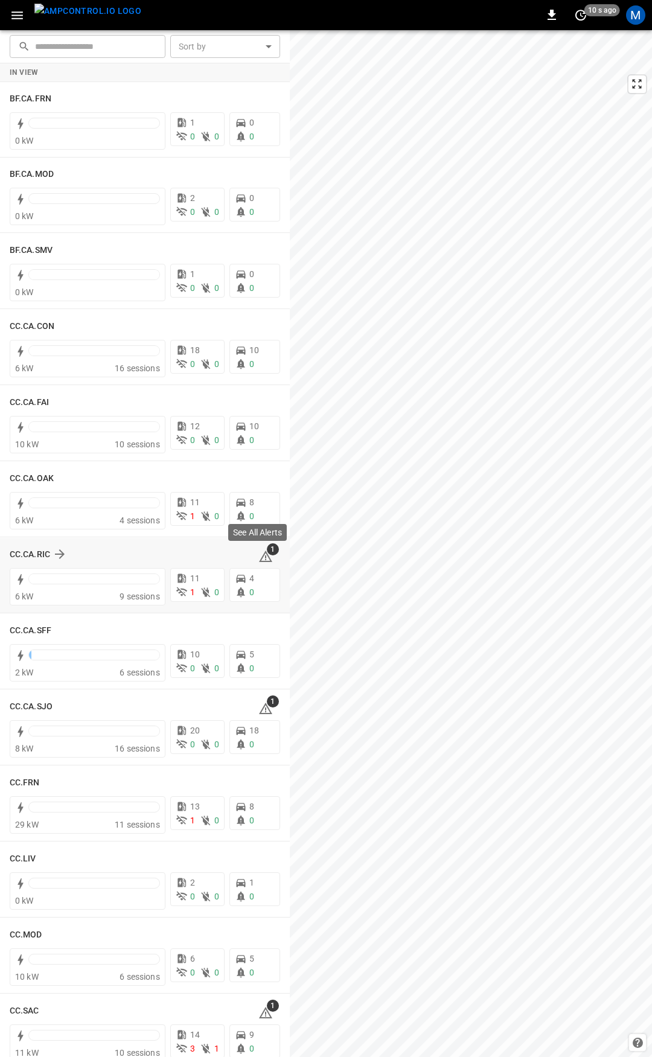
click at [259, 555] on icon at bounding box center [265, 556] width 13 height 11
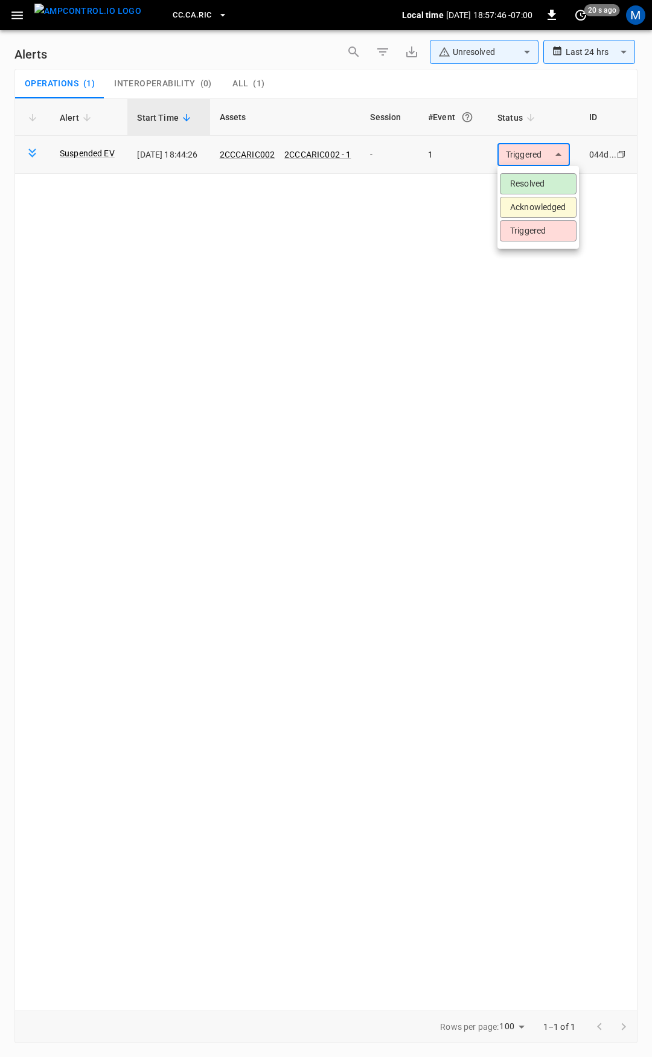
click at [558, 155] on body "**********" at bounding box center [326, 526] width 652 height 1053
click at [535, 187] on li "Resolved" at bounding box center [538, 183] width 77 height 21
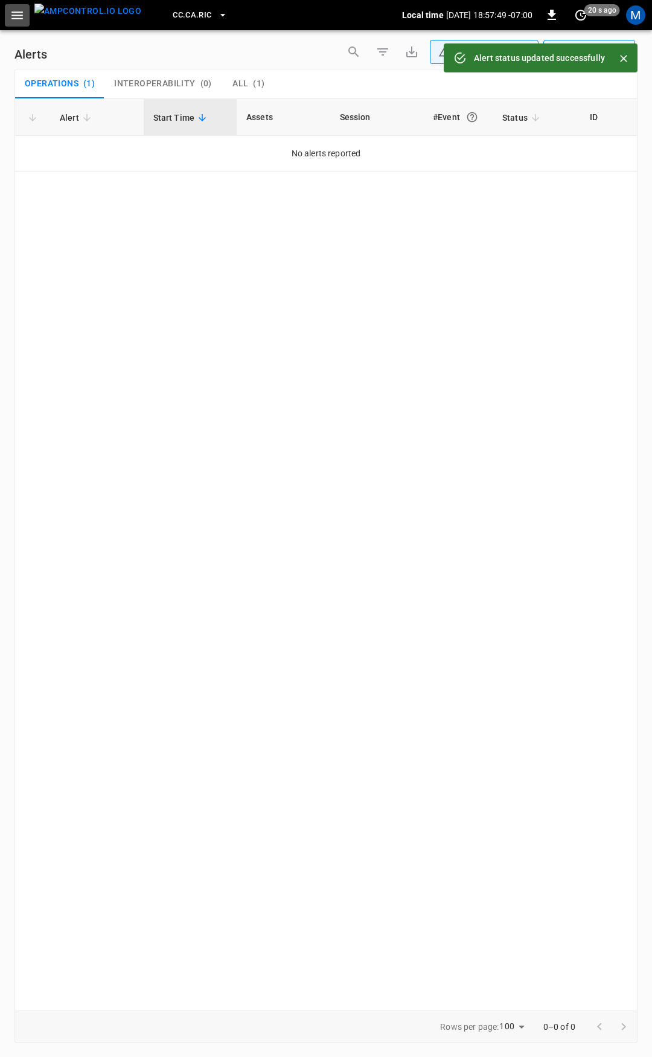
click at [11, 14] on icon "button" at bounding box center [17, 15] width 15 height 15
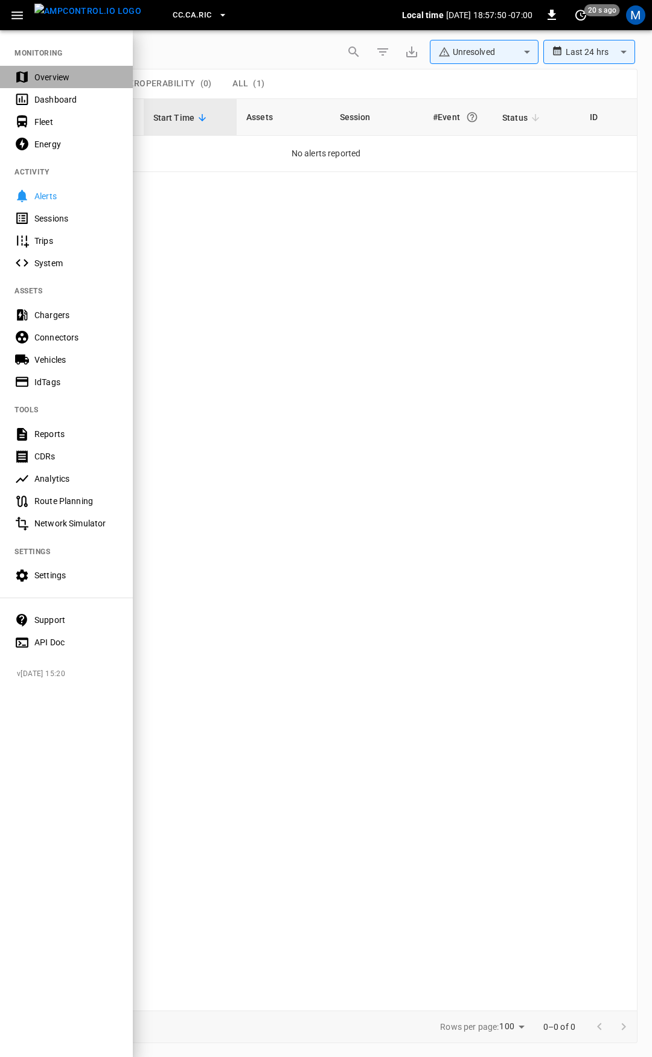
click at [33, 70] on div "Overview" at bounding box center [66, 77] width 133 height 22
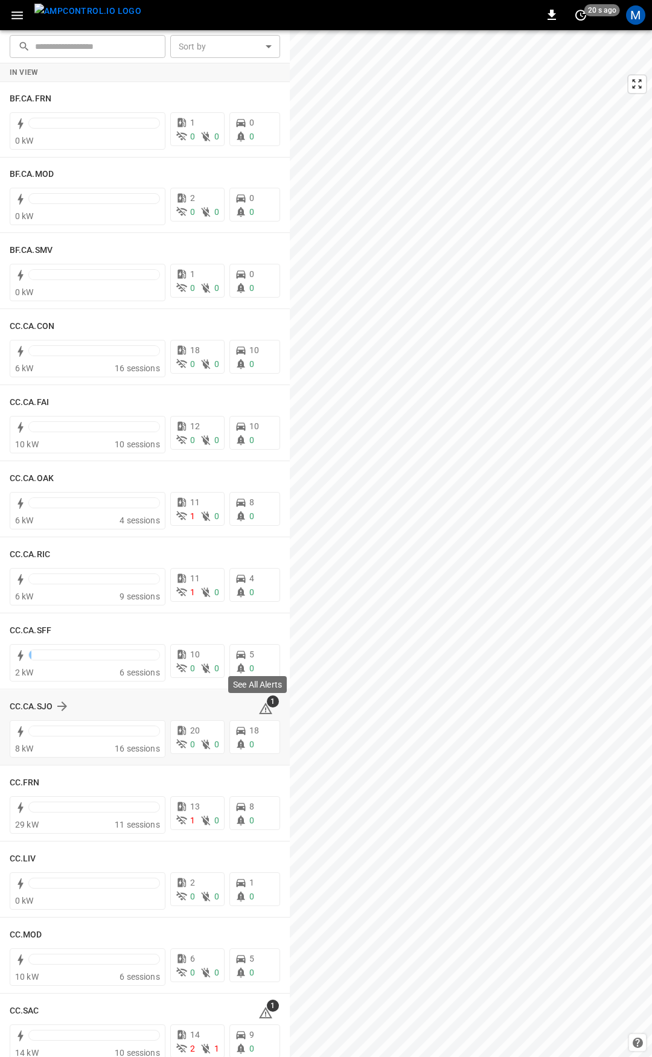
click at [263, 709] on icon at bounding box center [265, 709] width 14 height 14
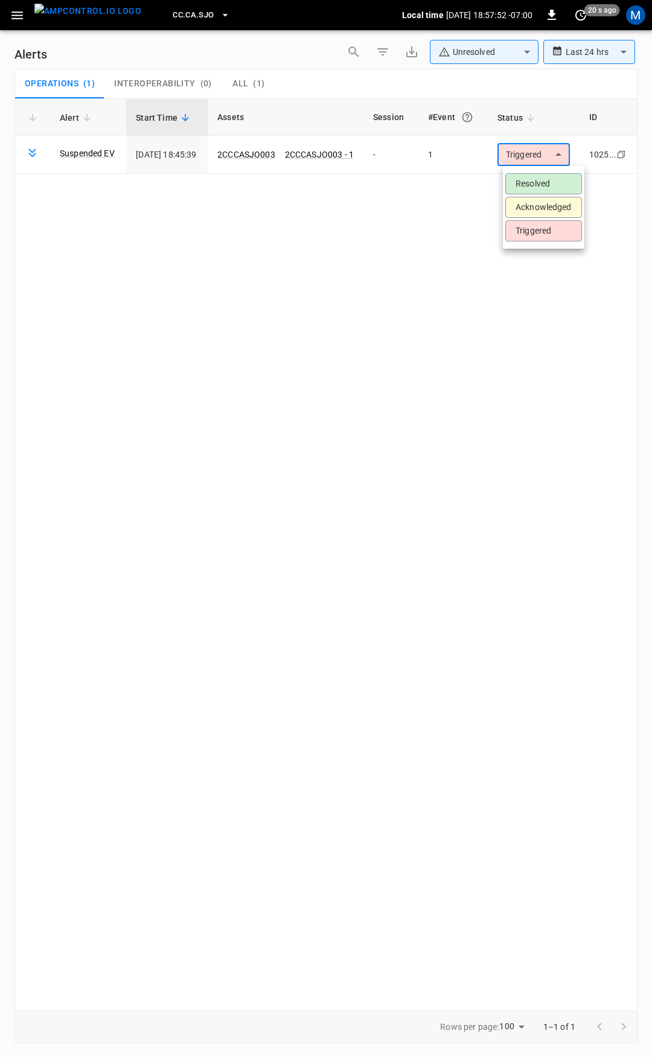
click at [514, 149] on body "**********" at bounding box center [326, 526] width 652 height 1053
click at [524, 186] on li "Resolved" at bounding box center [543, 183] width 77 height 21
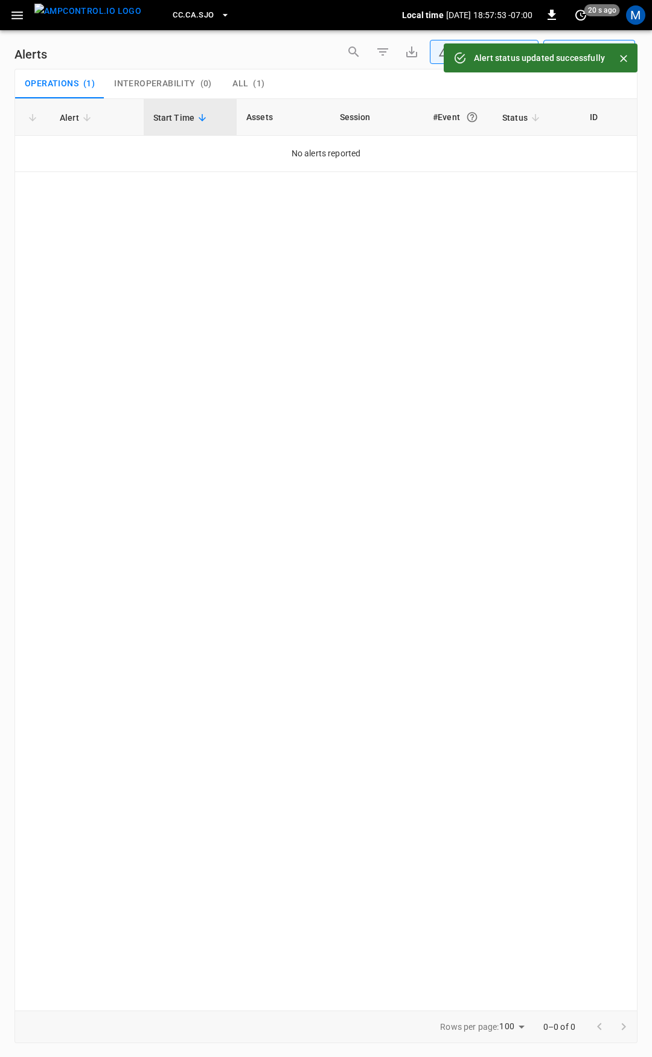
click at [17, 14] on icon "button" at bounding box center [16, 15] width 11 height 8
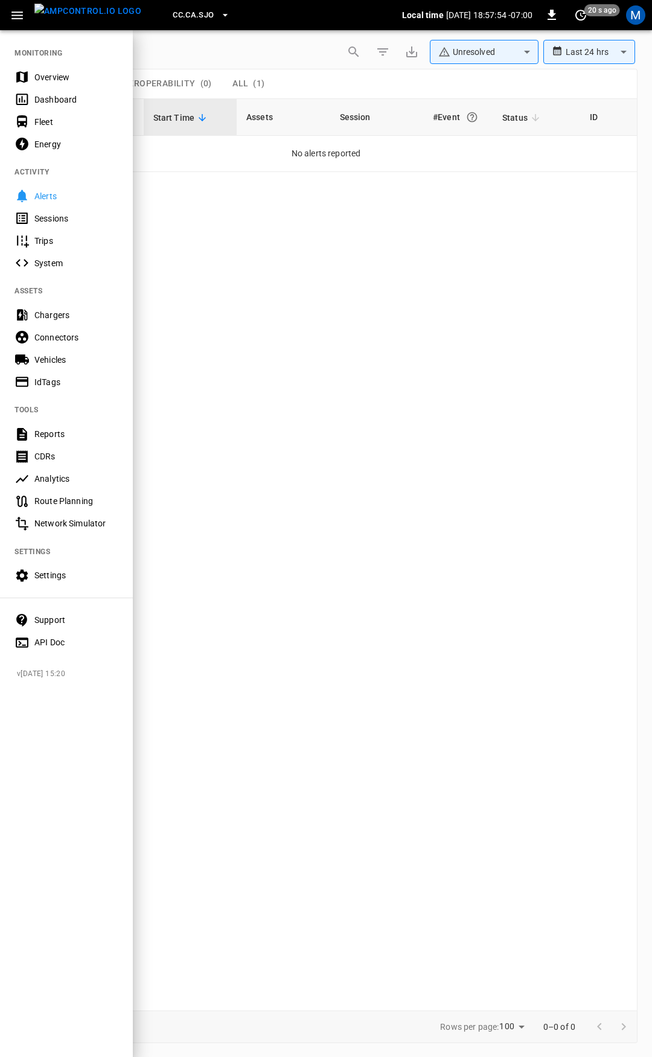
click at [68, 81] on div "Overview" at bounding box center [76, 77] width 84 height 12
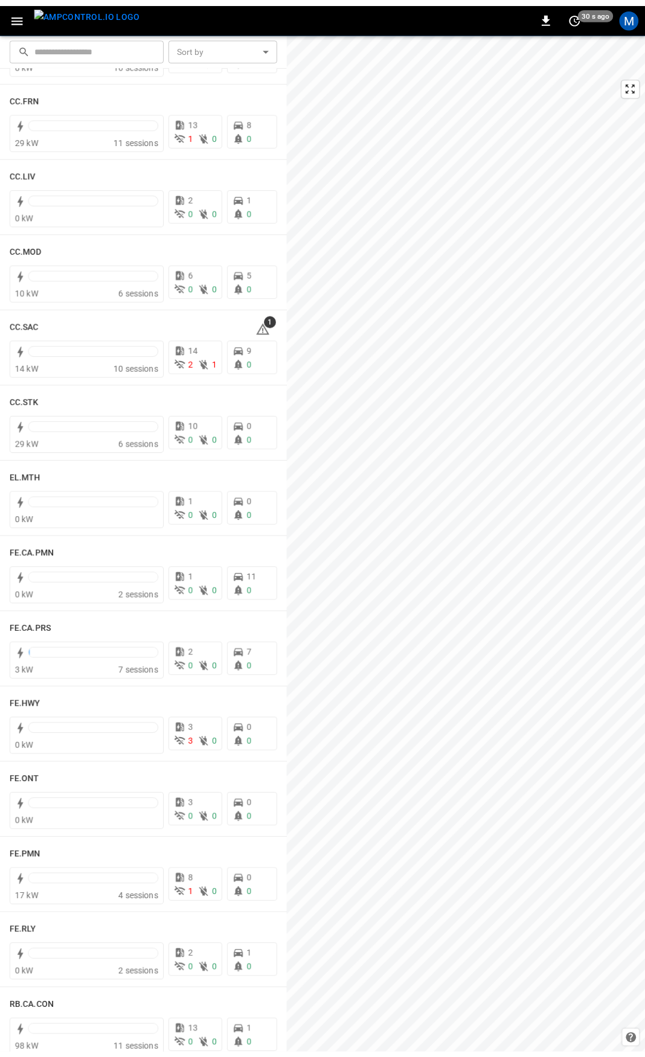
scroll to position [736, 0]
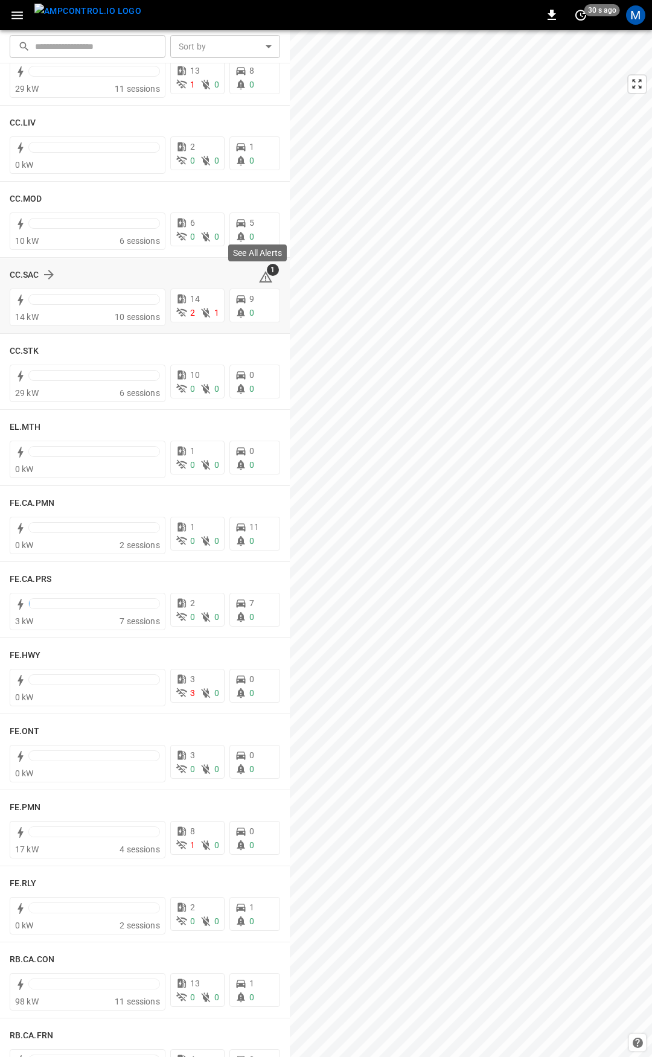
click at [261, 275] on icon at bounding box center [265, 276] width 13 height 11
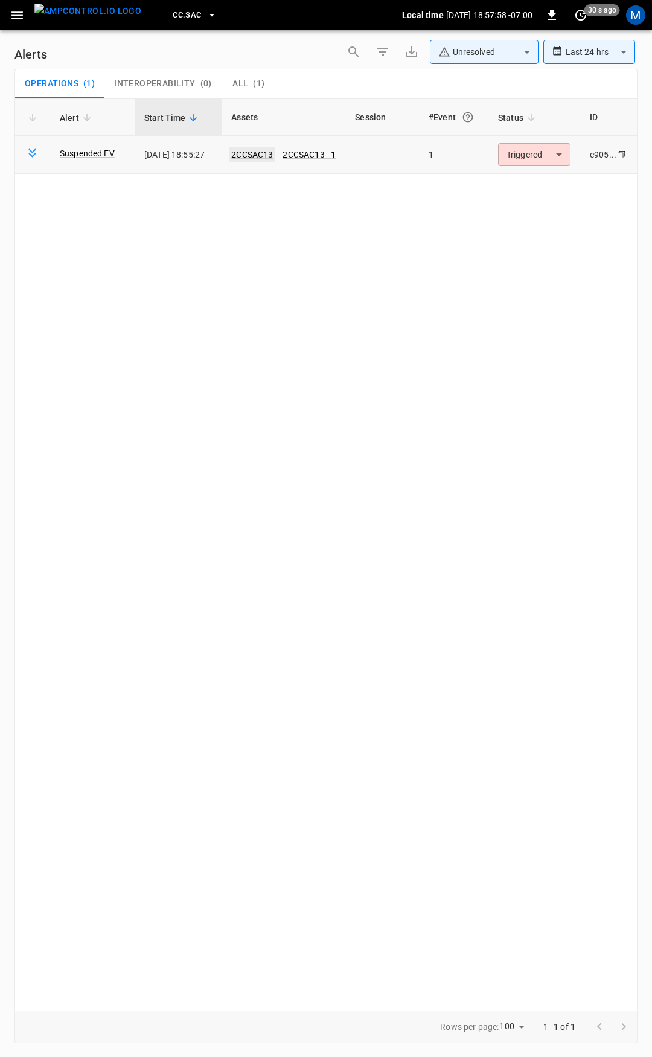
click at [266, 153] on link "2CCSAC13" at bounding box center [252, 154] width 46 height 14
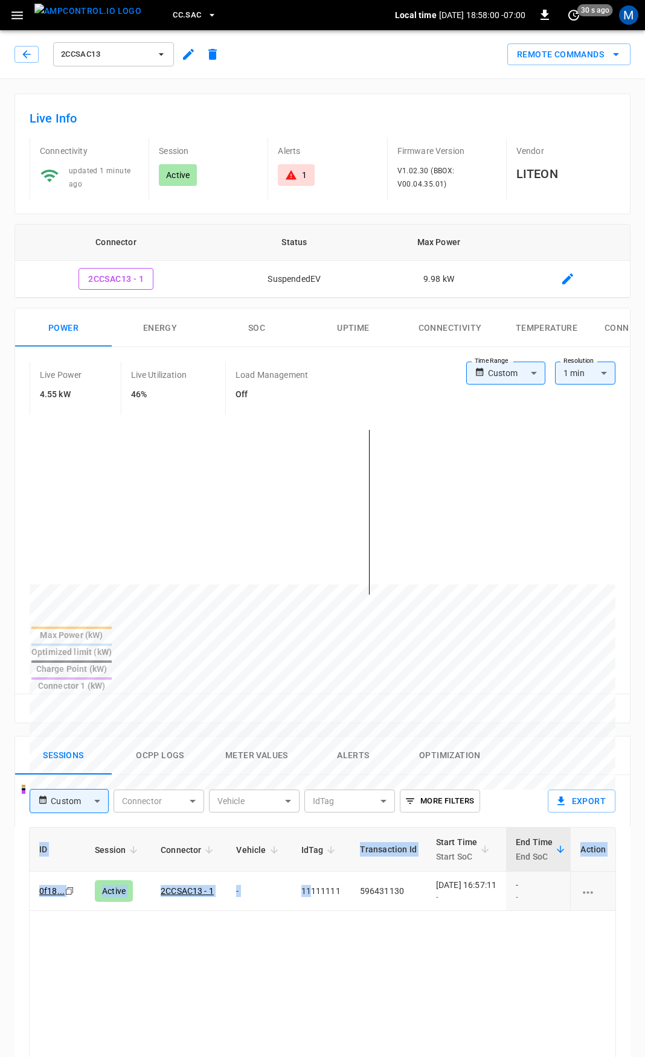
scroll to position [0, 302]
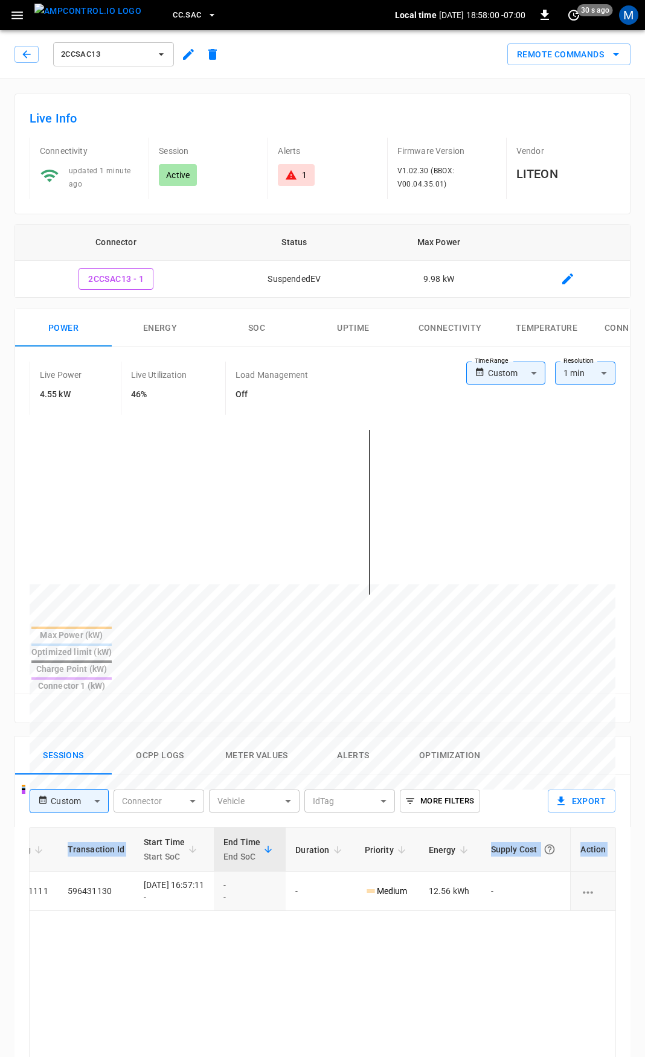
drag, startPoint x: 329, startPoint y: 857, endPoint x: 651, endPoint y: 889, distance: 323.5
click at [644, 888] on html "CC.SAC Local time [DATE] 18:58:00 -07:00 0 30 s ago M 2CCSAC13 Remote Commands …" at bounding box center [322, 807] width 645 height 1615
click at [285, 177] on icon at bounding box center [291, 175] width 12 height 12
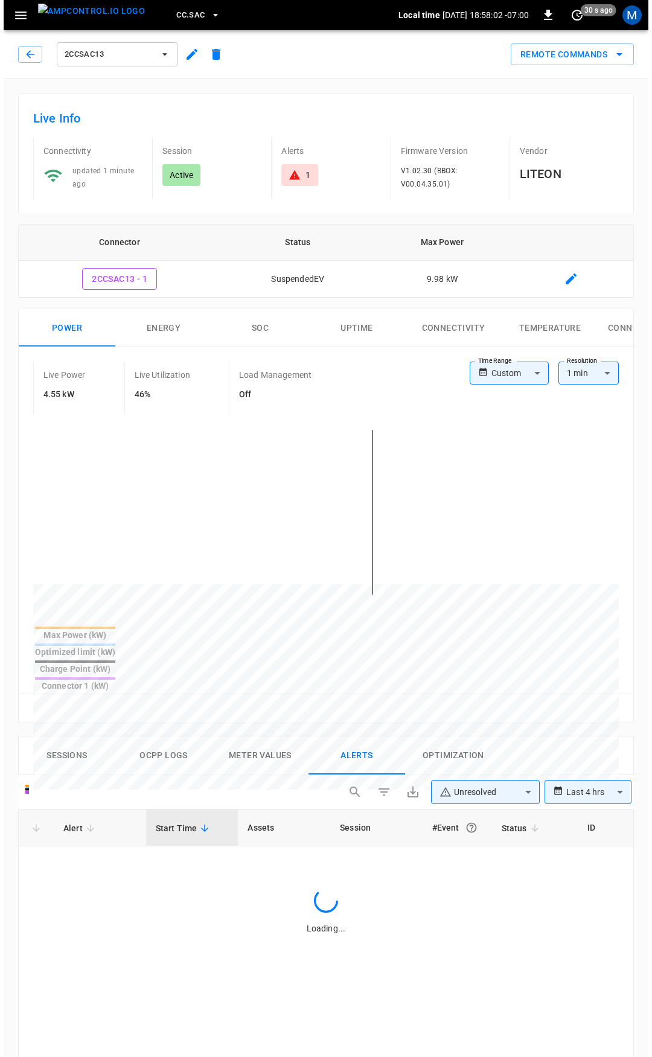
scroll to position [515, 0]
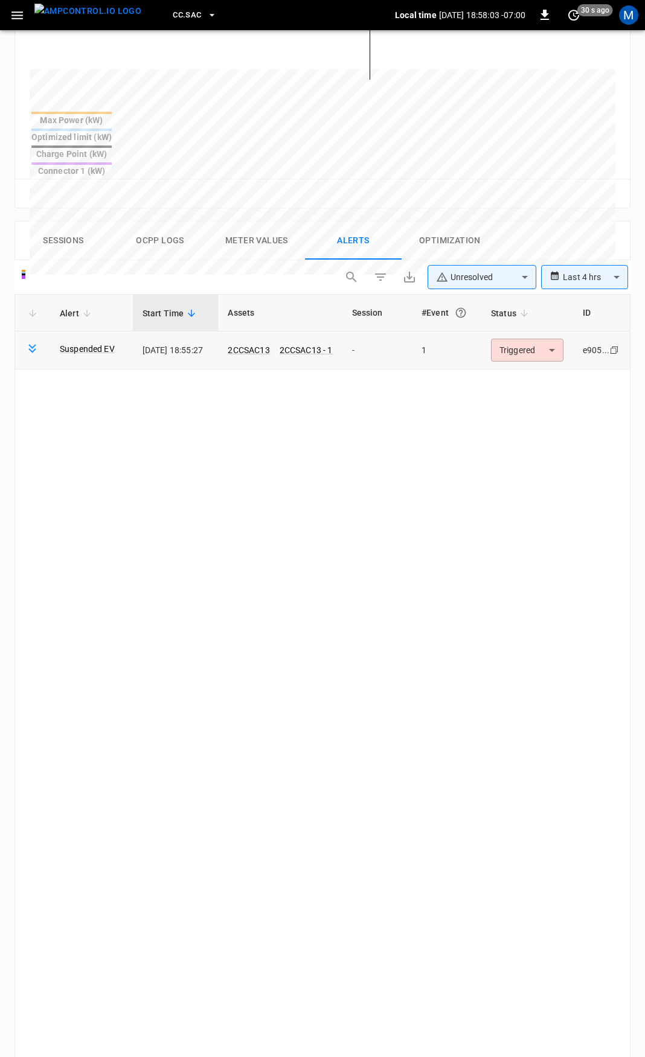
click at [519, 310] on body "**********" at bounding box center [322, 374] width 645 height 1778
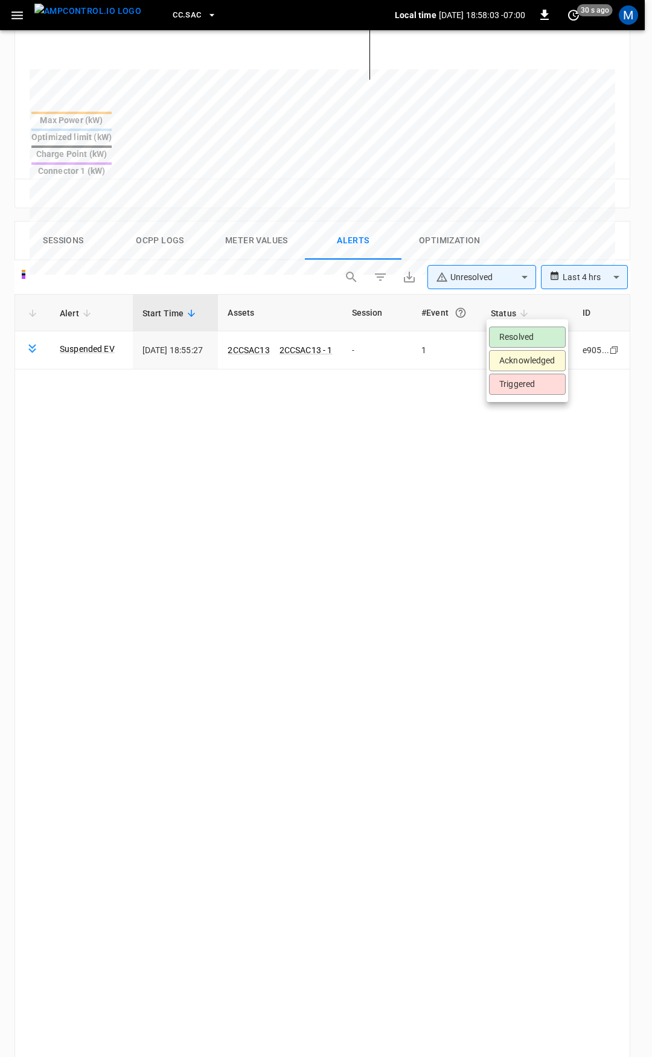
click at [522, 339] on li "Resolved" at bounding box center [527, 337] width 77 height 21
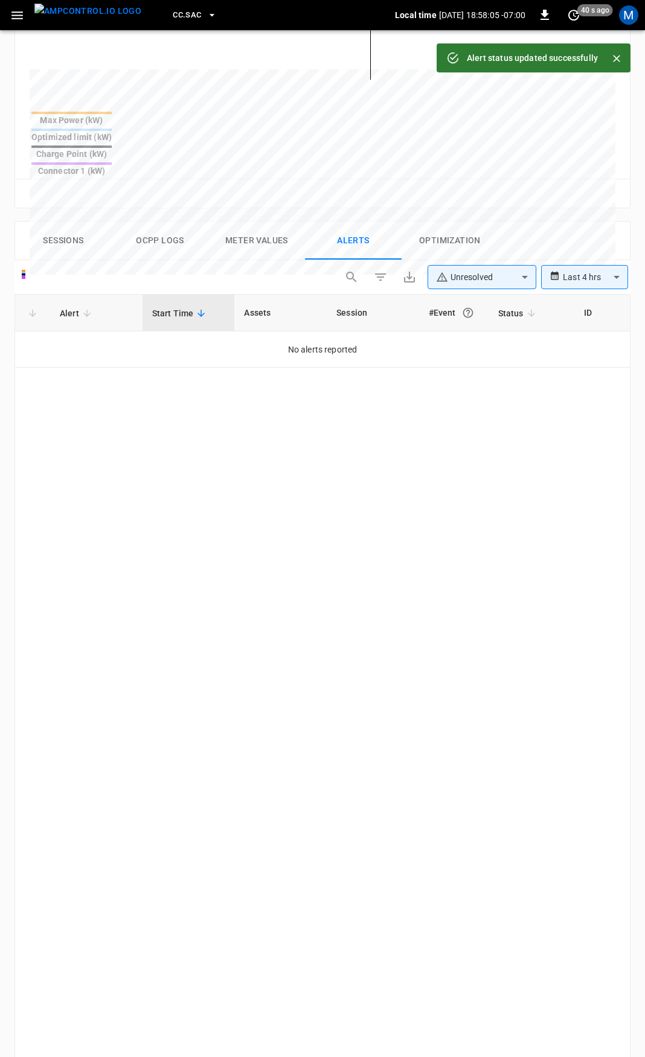
click at [25, 11] on button "button" at bounding box center [17, 15] width 25 height 22
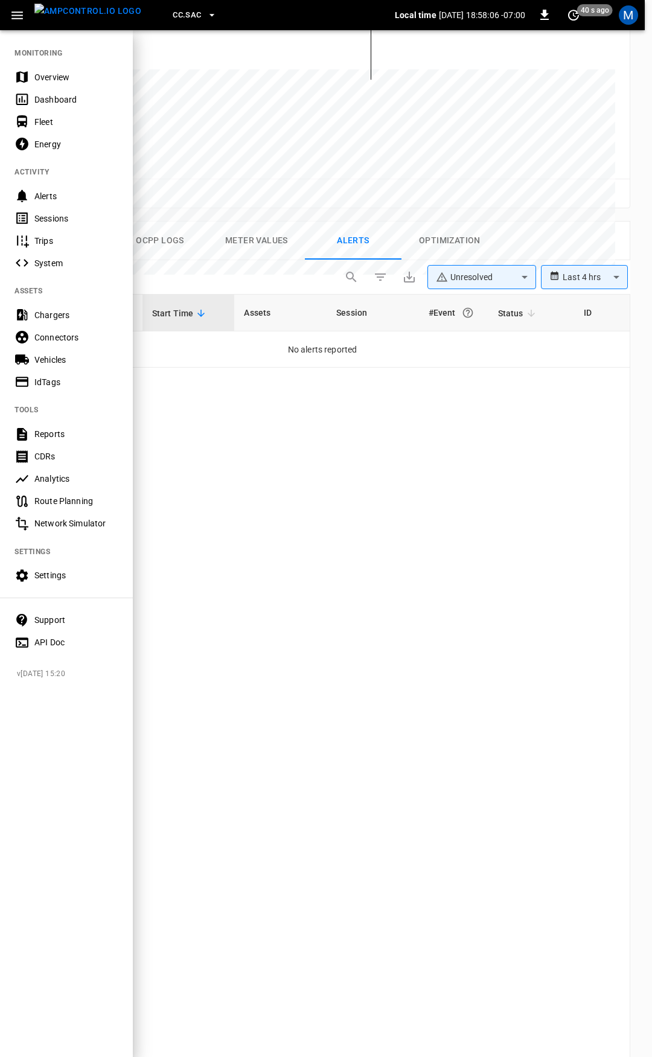
click at [37, 79] on div "Overview" at bounding box center [76, 77] width 84 height 12
